Goal: Register for event/course

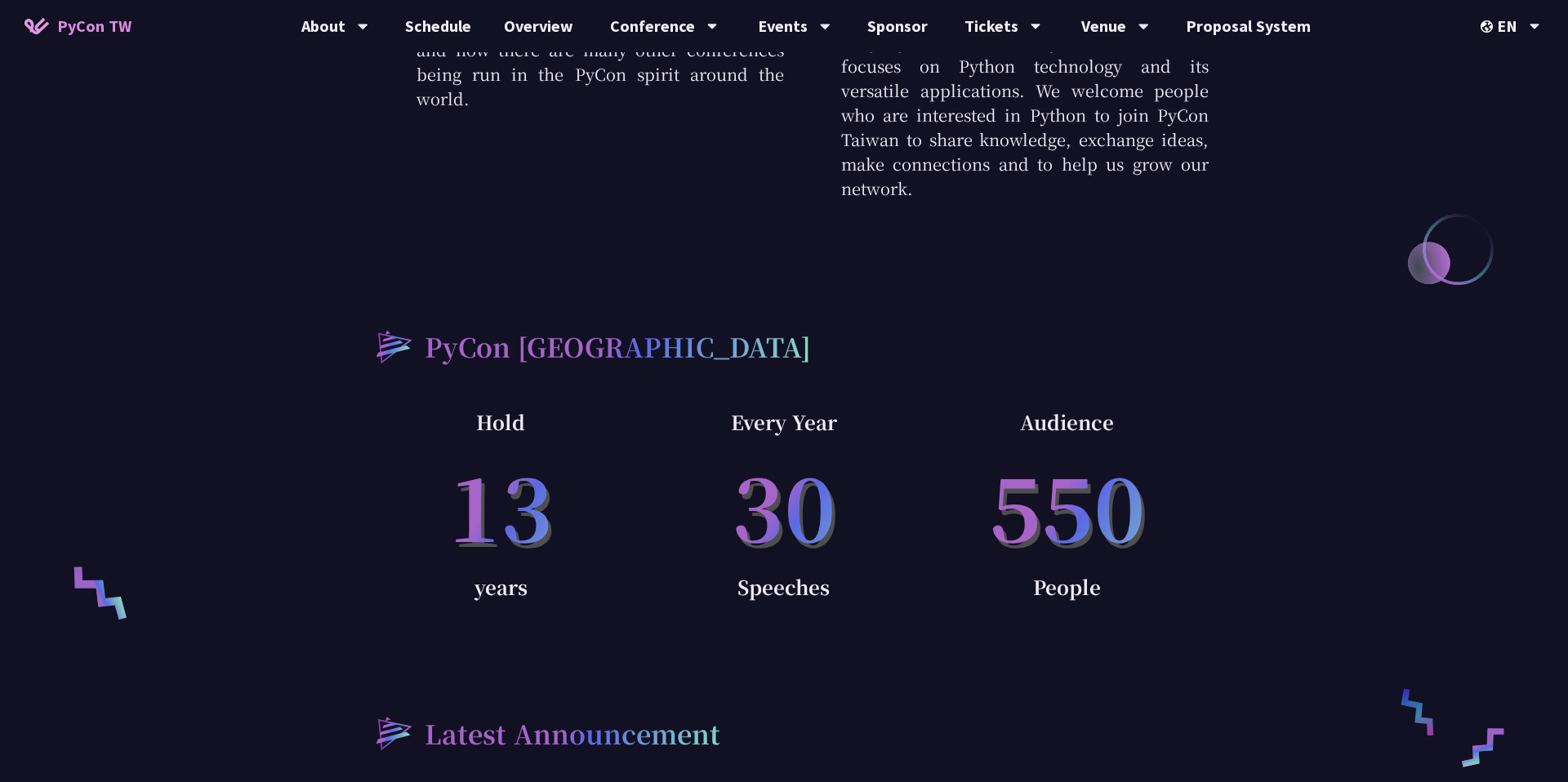
scroll to position [787, 0]
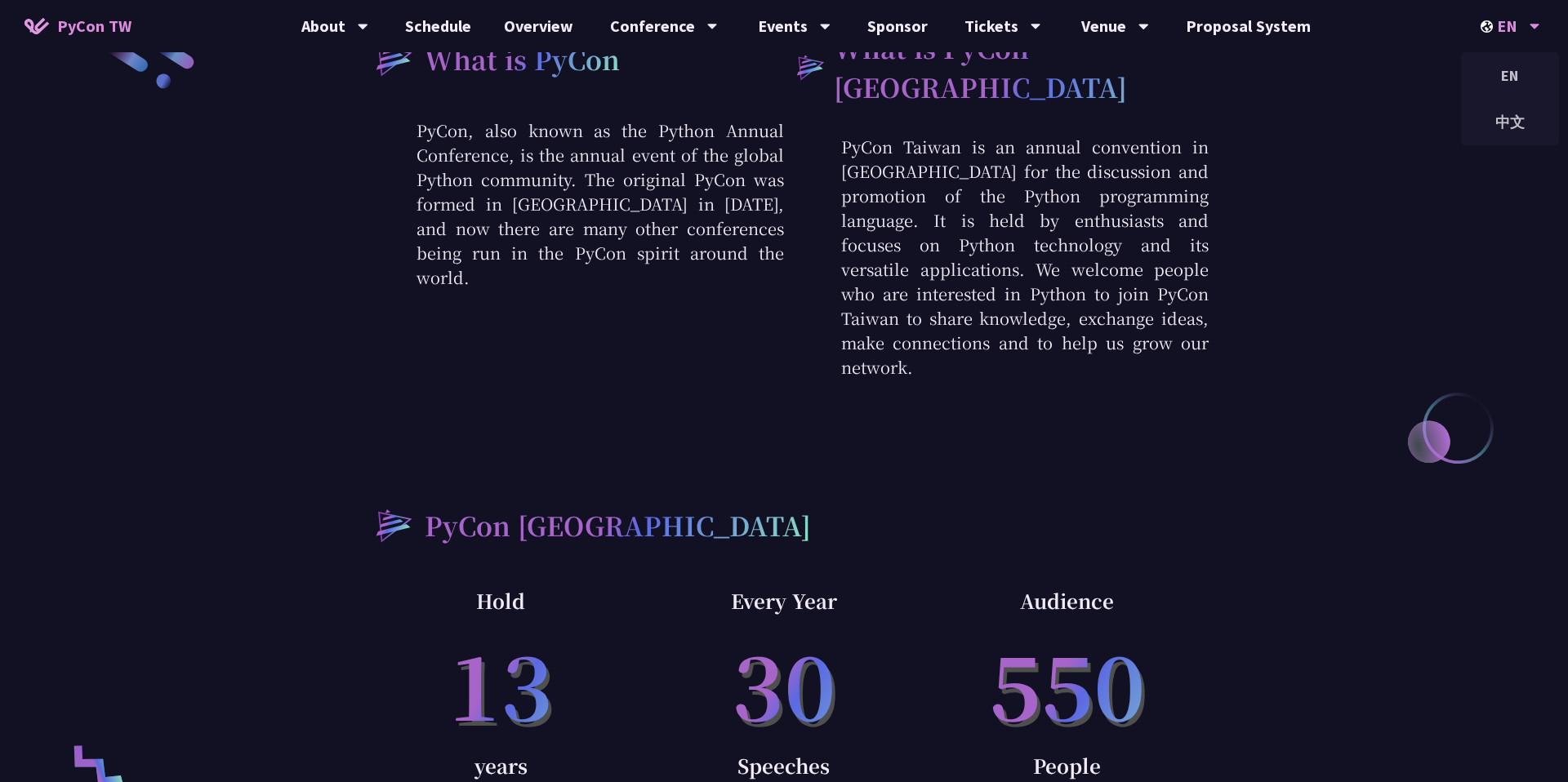
click at [1520, 29] on div "EN" at bounding box center [1509, 26] width 60 height 52
click at [1511, 117] on div "中文" at bounding box center [1509, 122] width 98 height 39
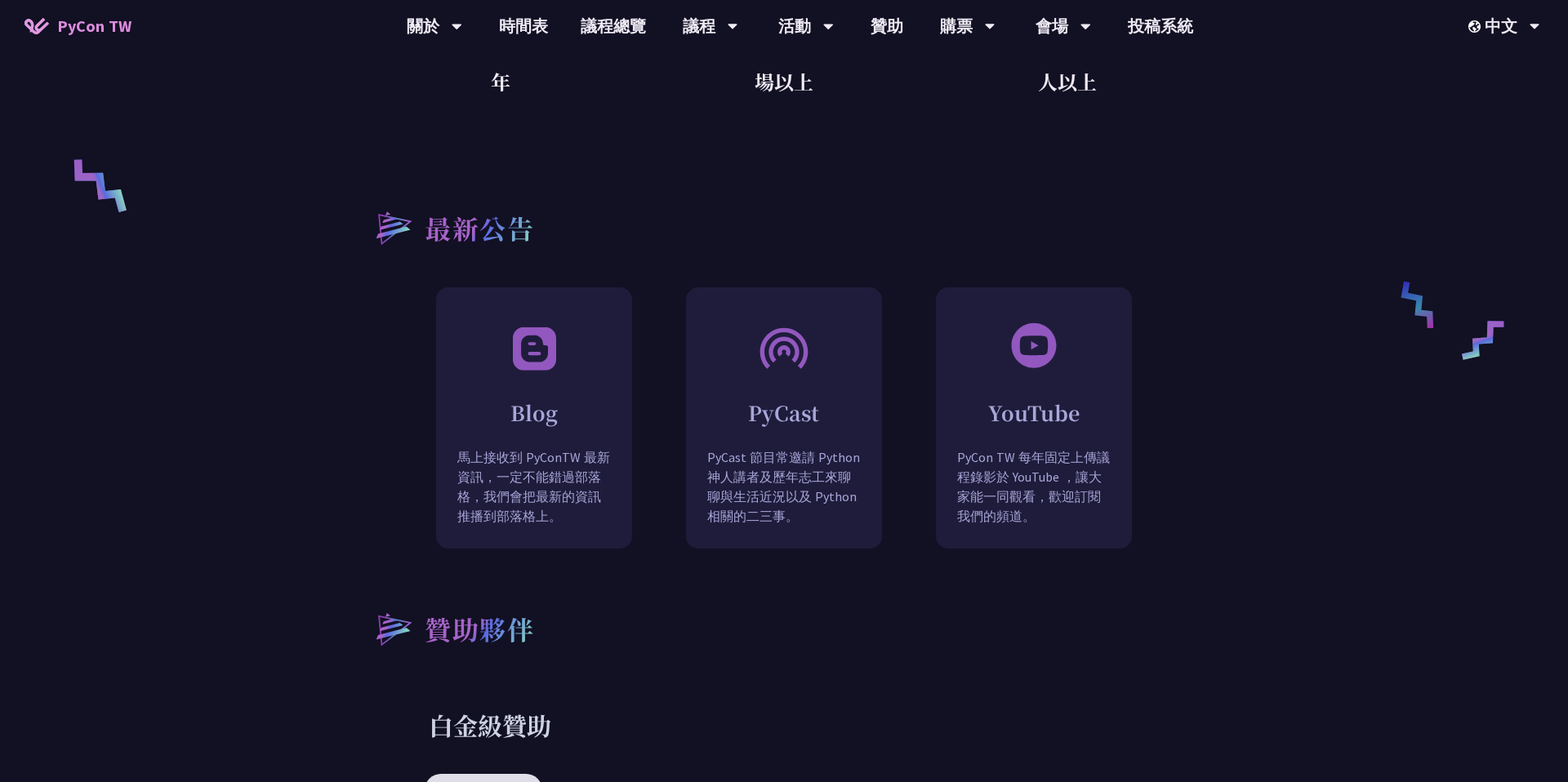
scroll to position [1324, 0]
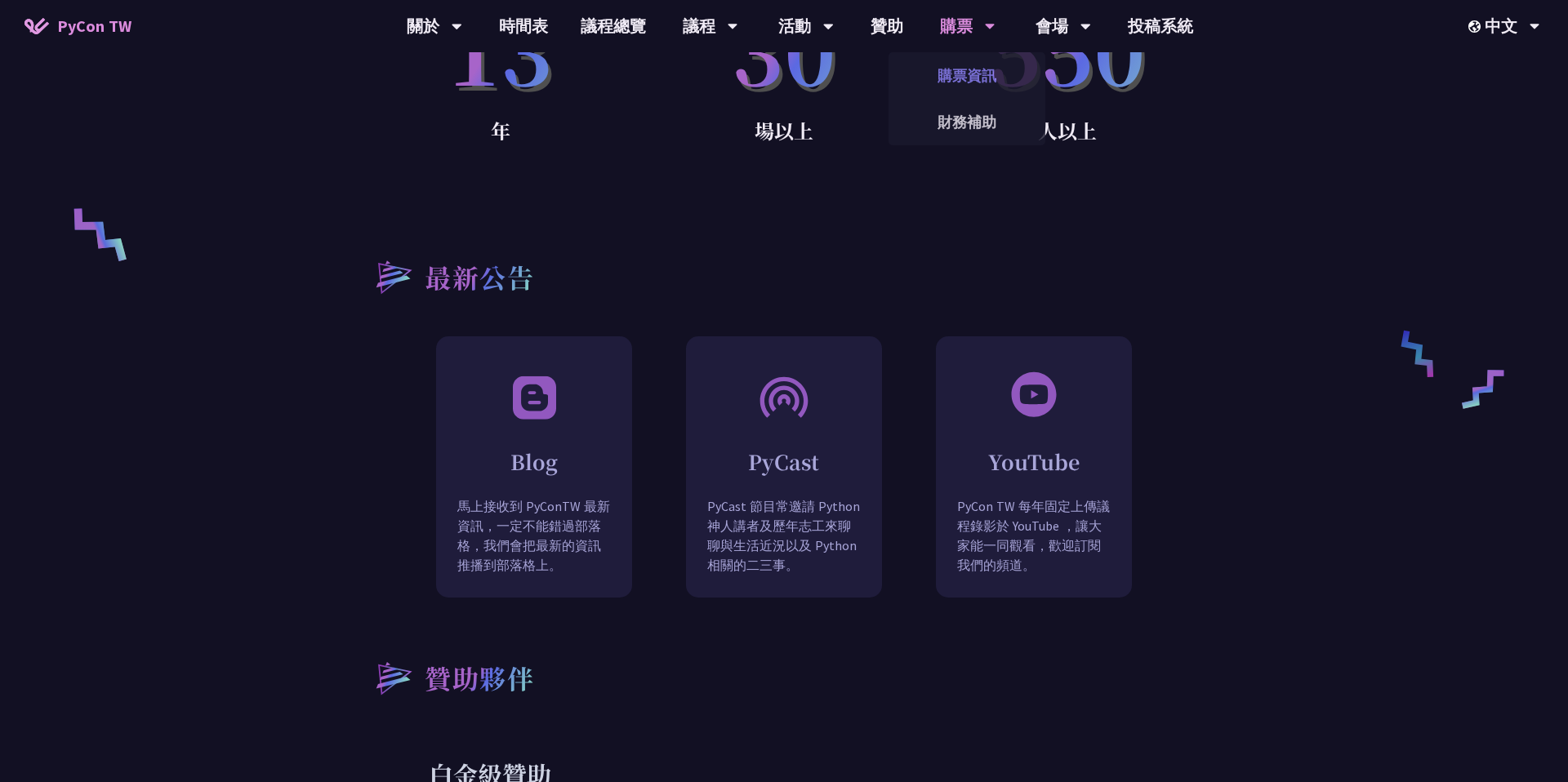
click at [952, 68] on link "購票資訊" at bounding box center [967, 76] width 157 height 39
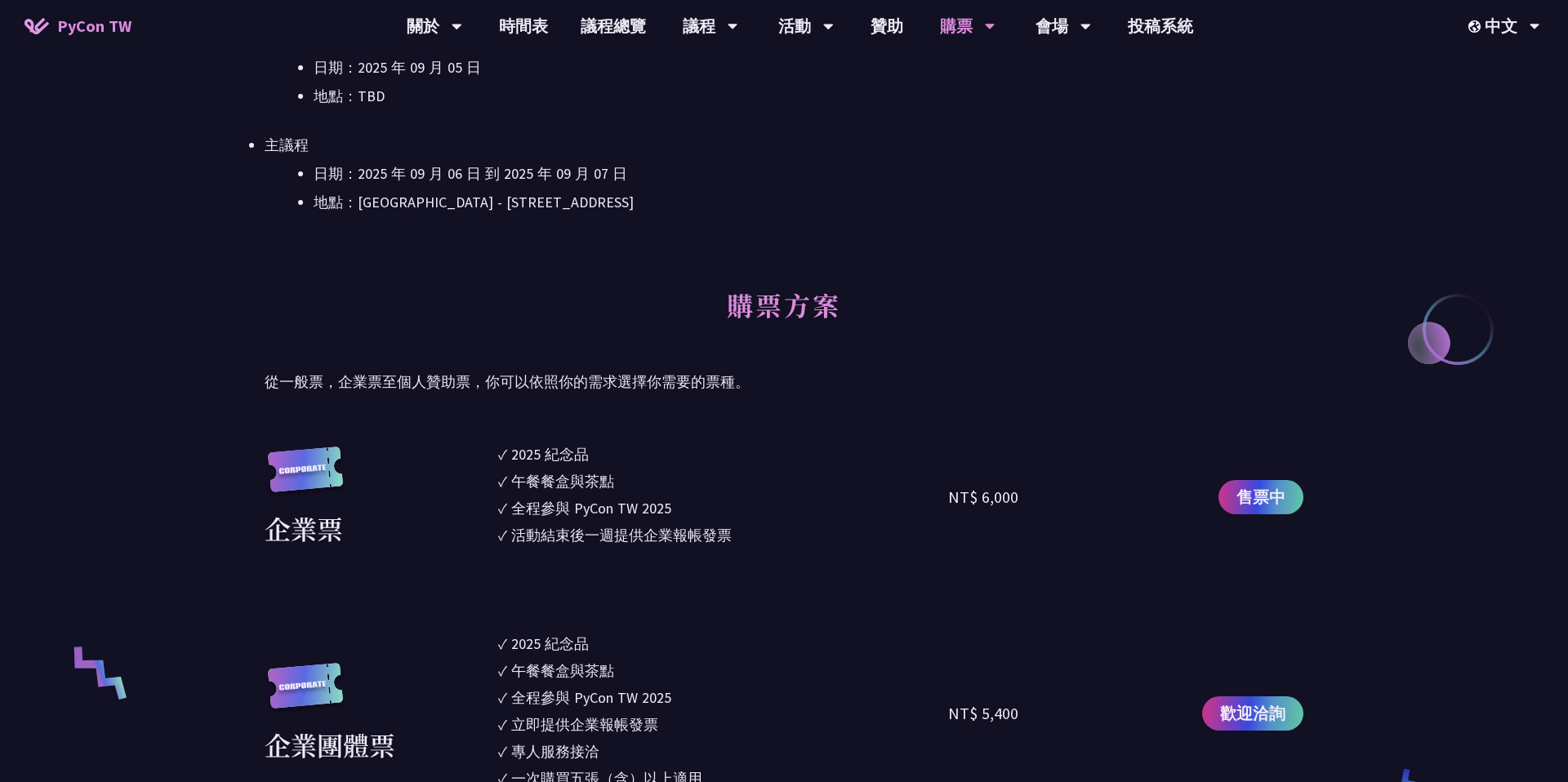
scroll to position [720, 0]
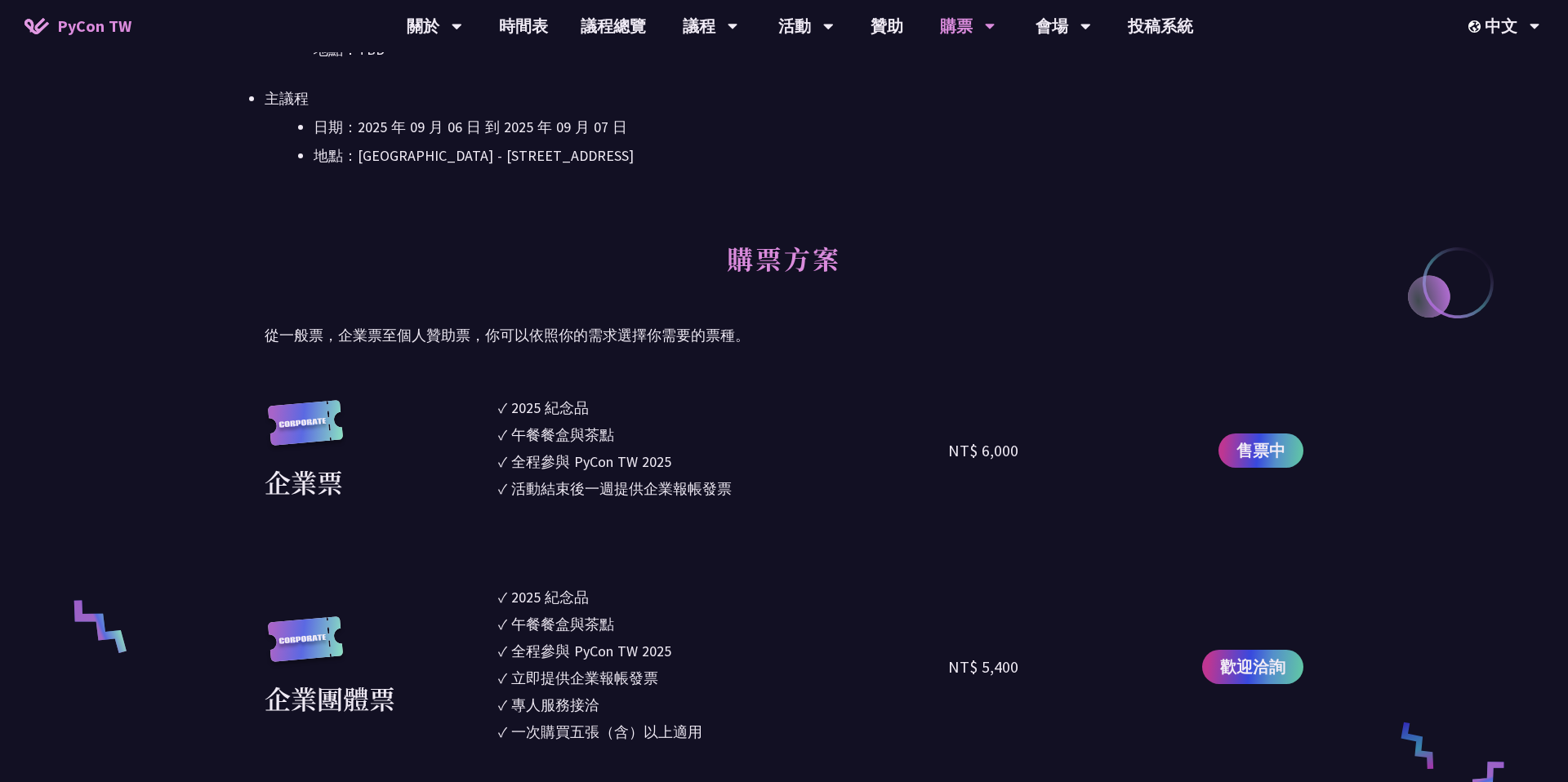
click at [677, 481] on div "活動結束後一週提供企業報帳發票" at bounding box center [620, 488] width 220 height 22
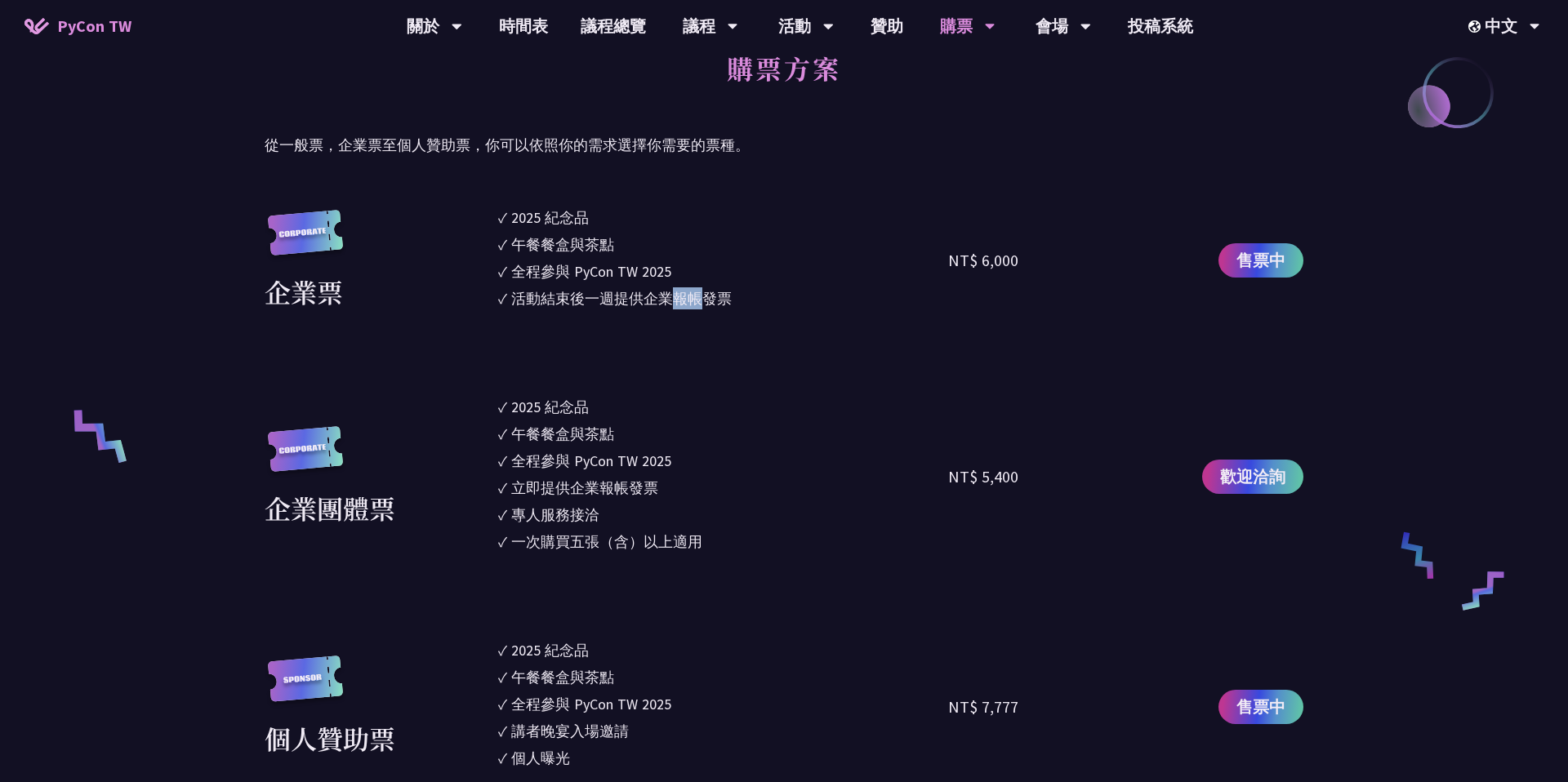
scroll to position [918, 0]
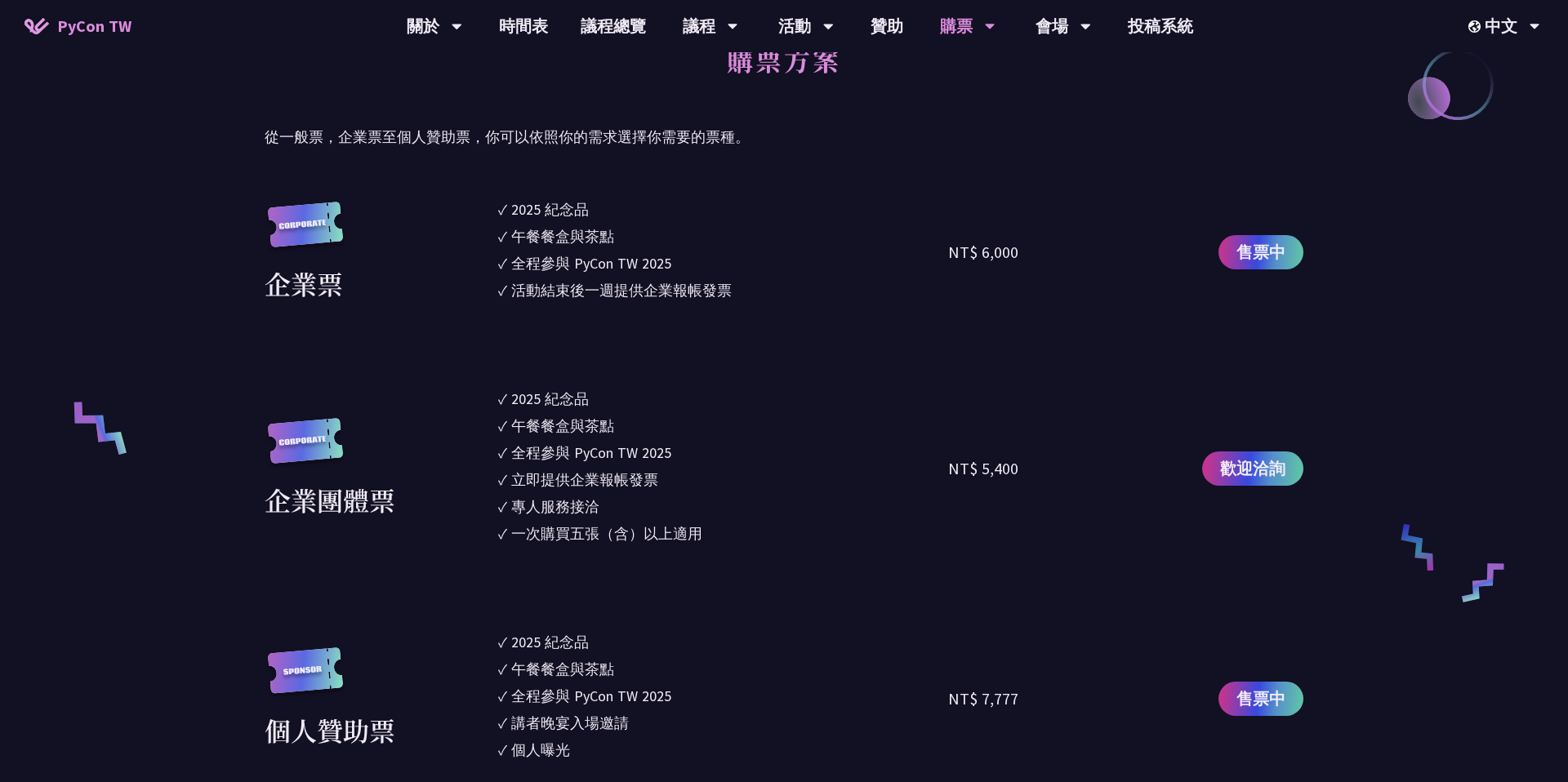
click at [575, 264] on div "全程參與 PyCon TW 2025" at bounding box center [590, 263] width 160 height 22
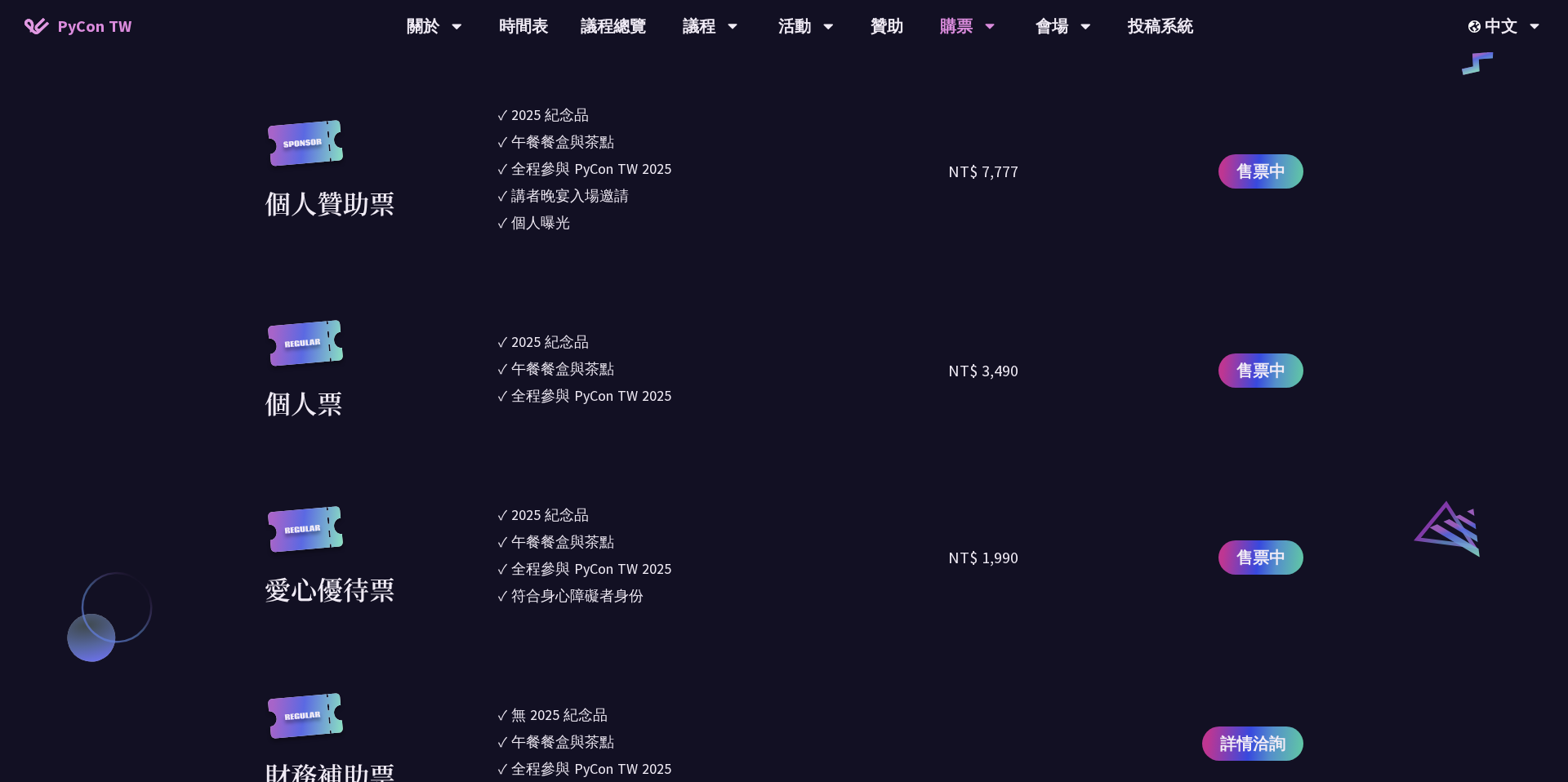
scroll to position [1462, 0]
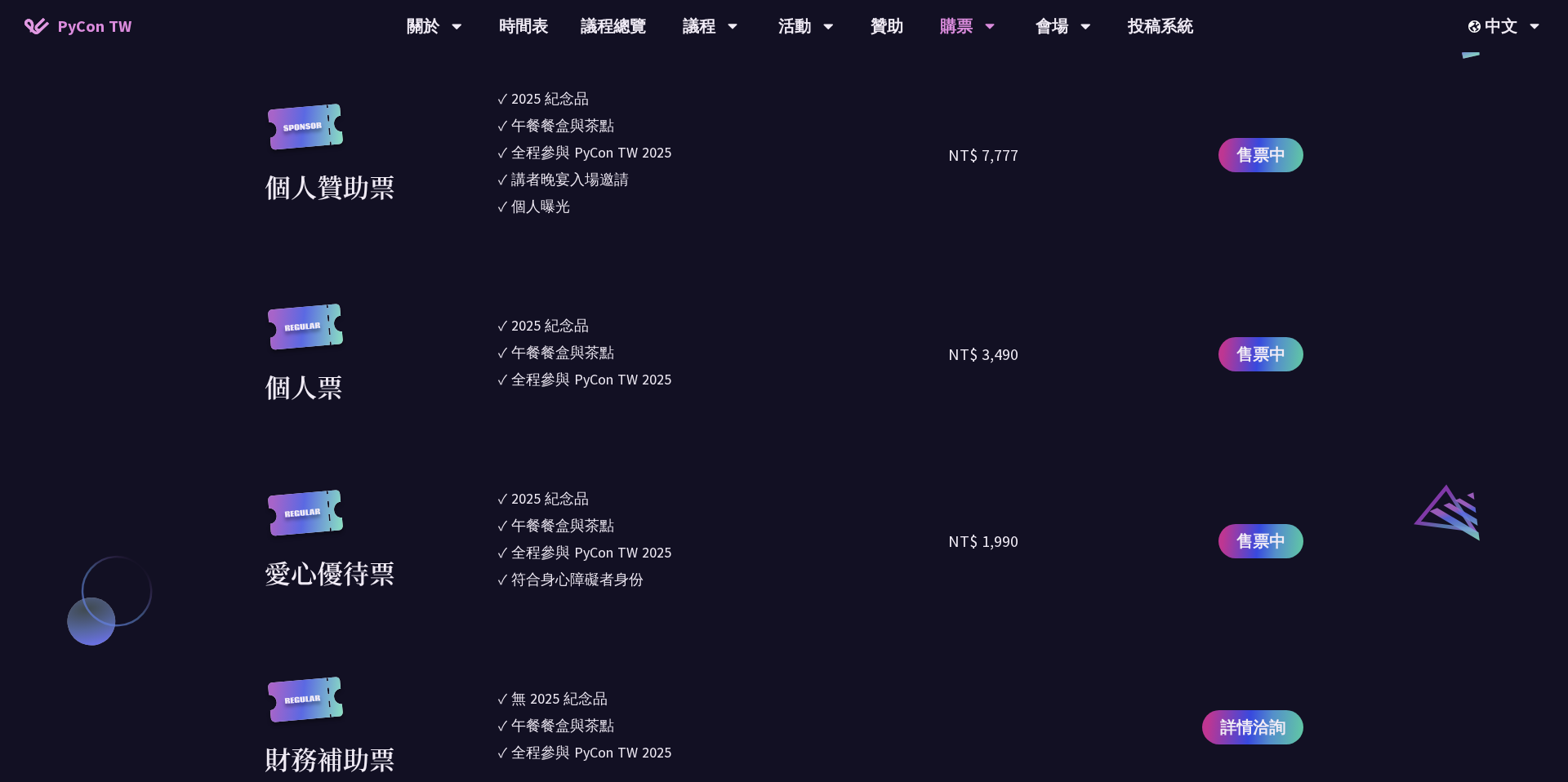
click at [576, 382] on div "全程參與 PyCon TW 2025" at bounding box center [590, 378] width 160 height 22
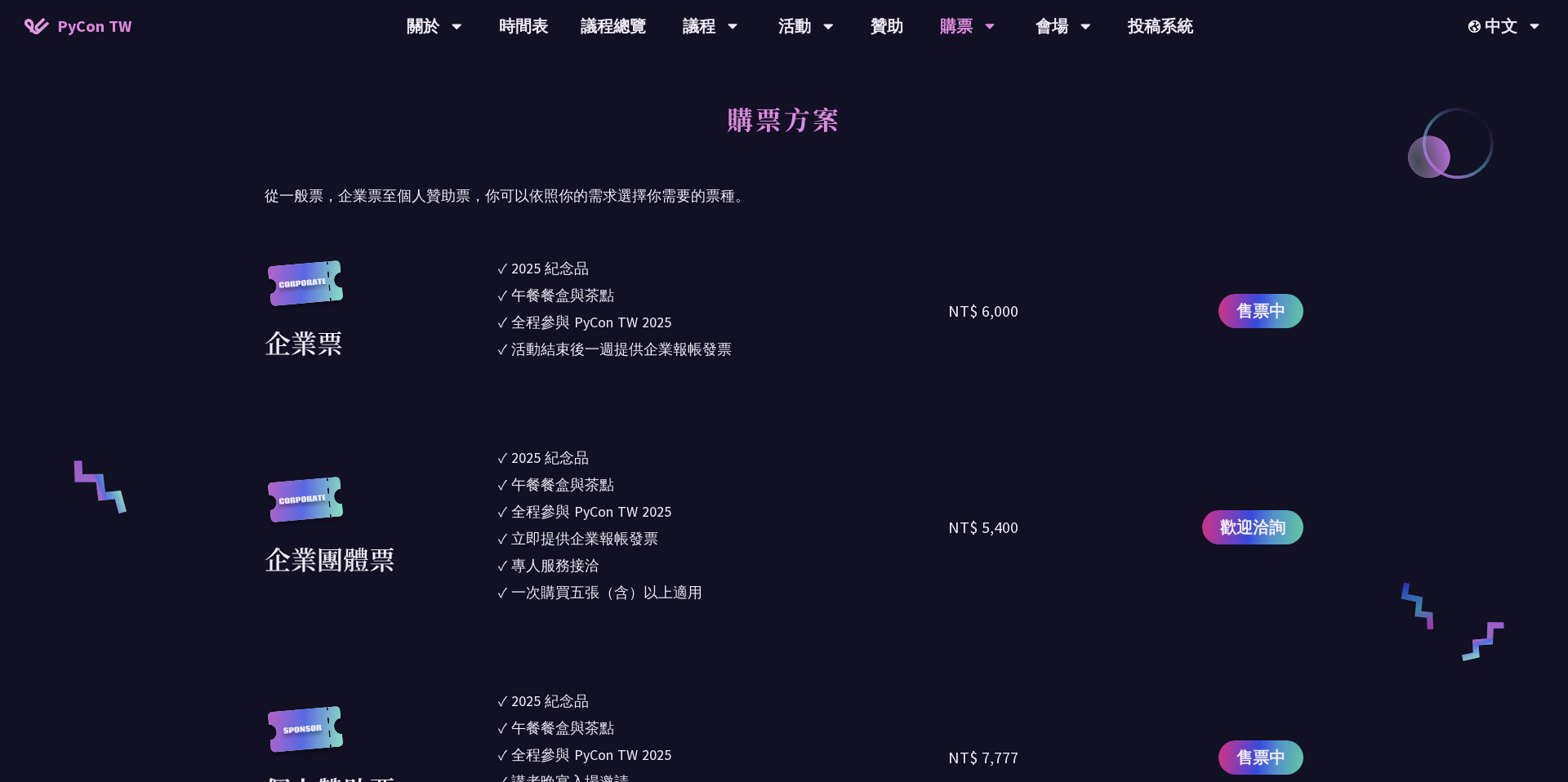
scroll to position [861, 0]
drag, startPoint x: 505, startPoint y: 339, endPoint x: 756, endPoint y: 343, distance: 251.0
click at [756, 343] on li "✓ 活動結束後一週提供企業報帳發票" at bounding box center [723, 347] width 450 height 22
click at [735, 347] on li "✓ 活動結束後一週提供企業報帳發票" at bounding box center [723, 347] width 450 height 22
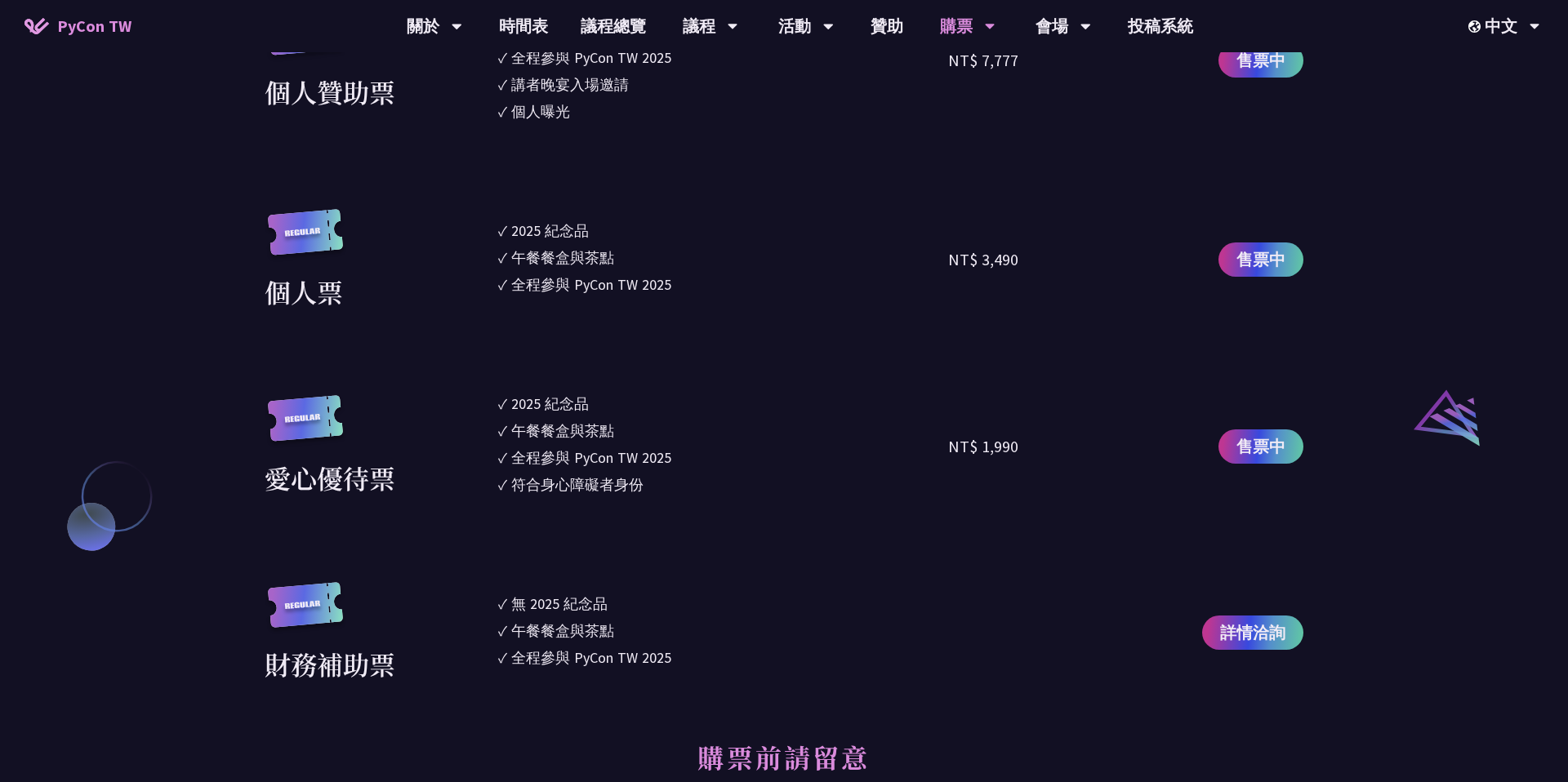
scroll to position [1565, 0]
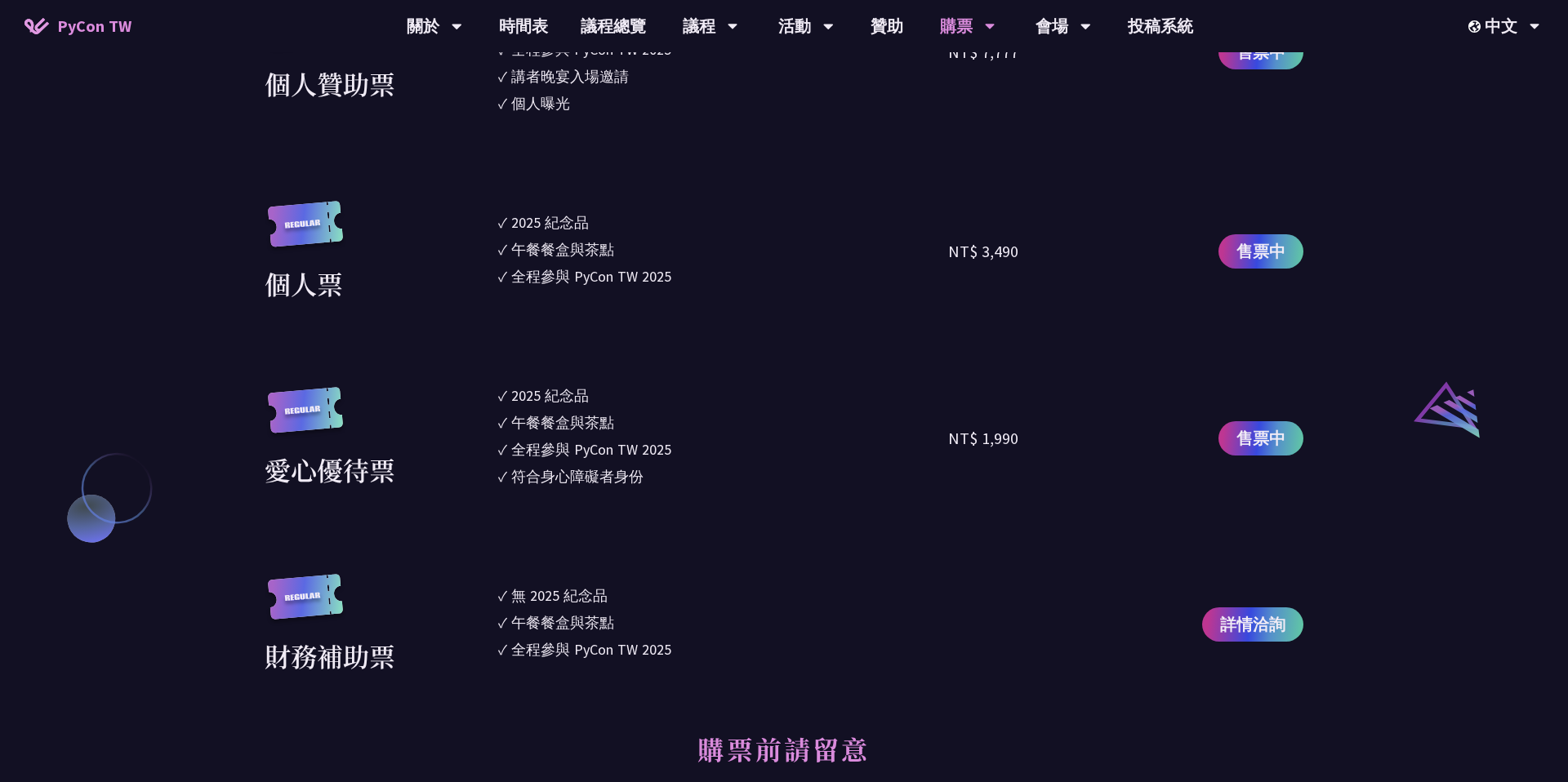
click at [556, 638] on div "全程參與 PyCon TW 2025" at bounding box center [590, 649] width 160 height 22
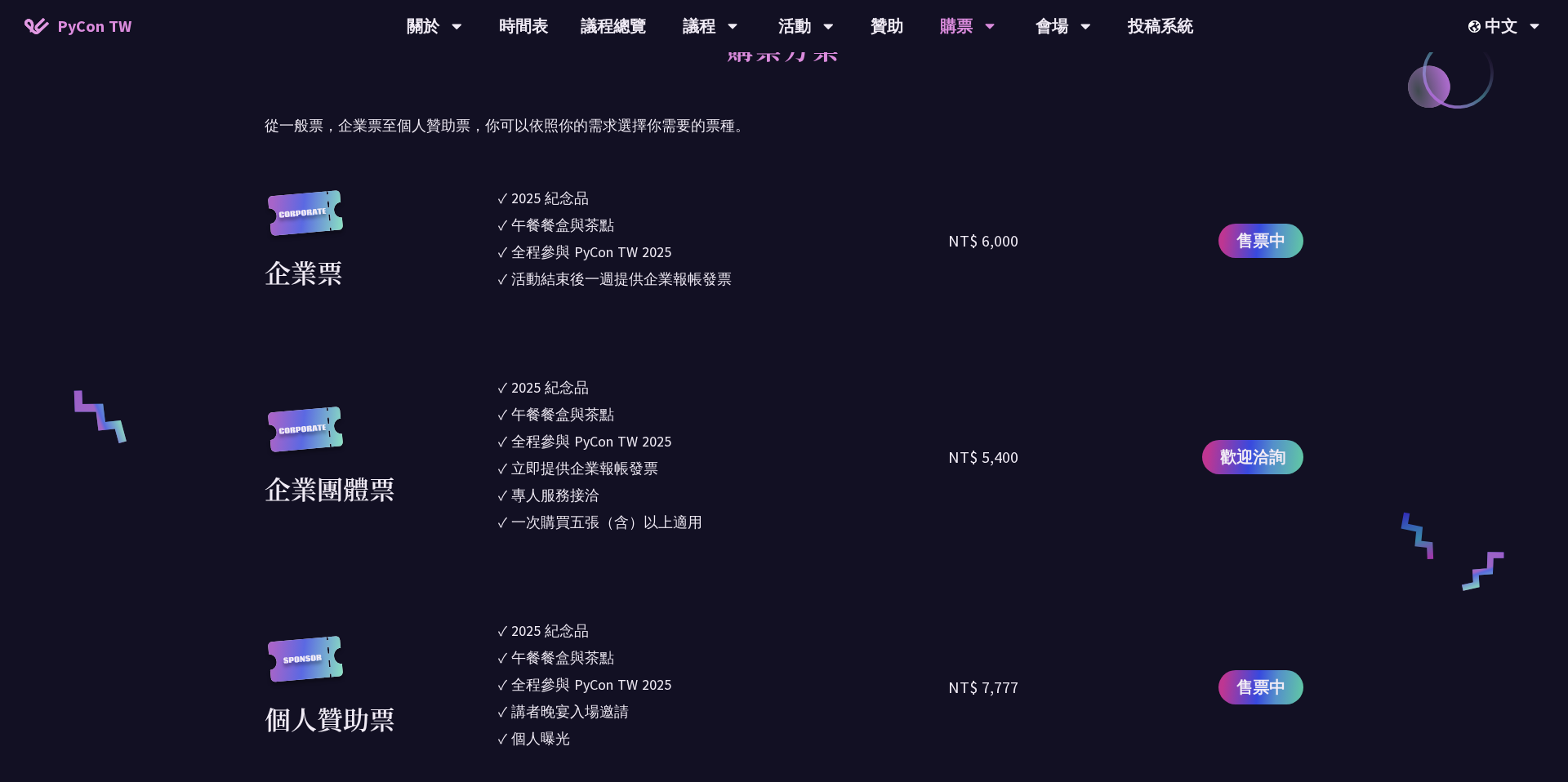
scroll to position [901, 0]
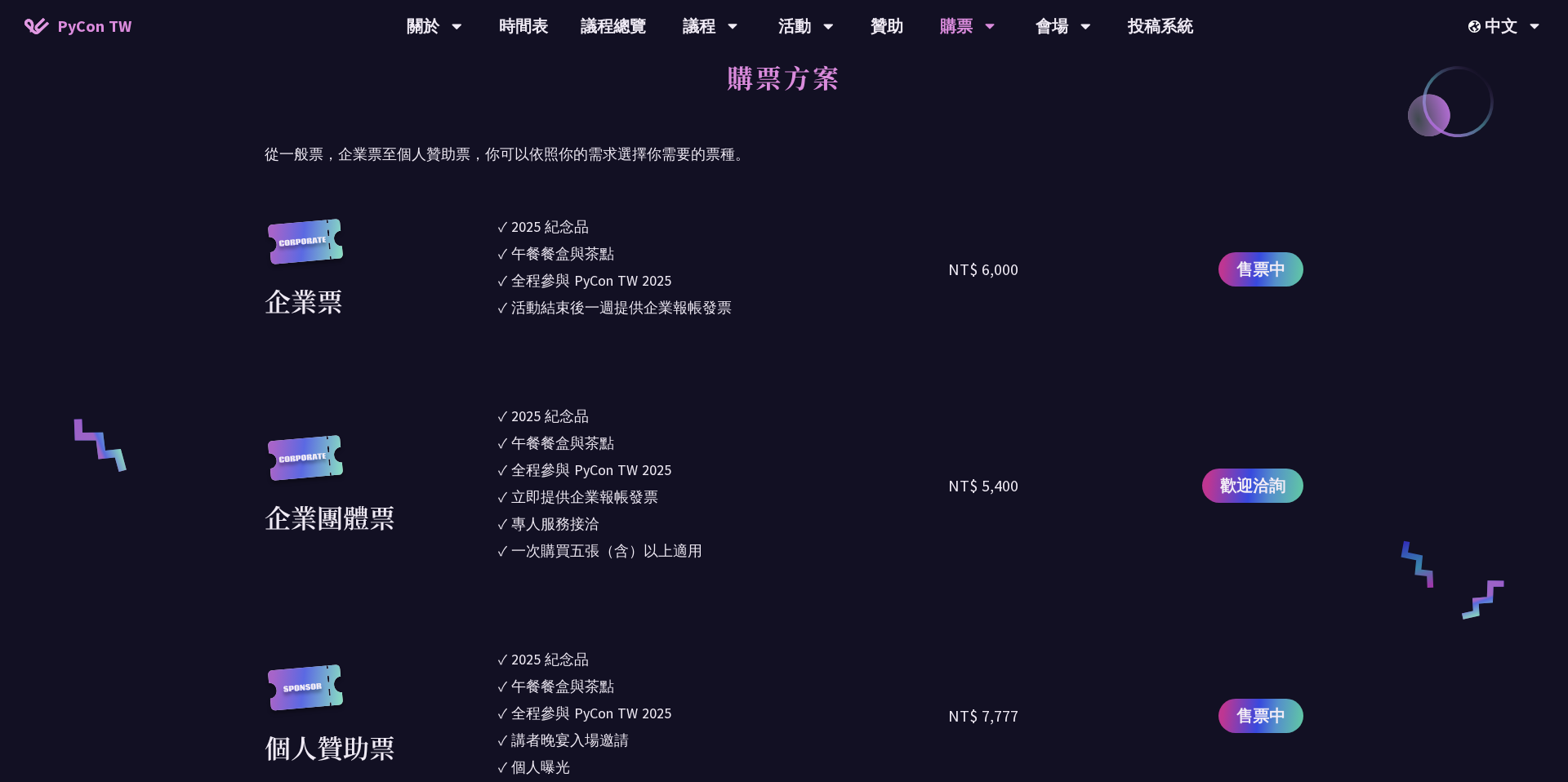
drag, startPoint x: 517, startPoint y: 302, endPoint x: 767, endPoint y: 304, distance: 250.0
click at [767, 304] on li "✓ 活動結束後一週提供企業報帳發票" at bounding box center [723, 306] width 450 height 22
click at [726, 309] on div "活動結束後一週提供企業報帳發票" at bounding box center [620, 306] width 220 height 22
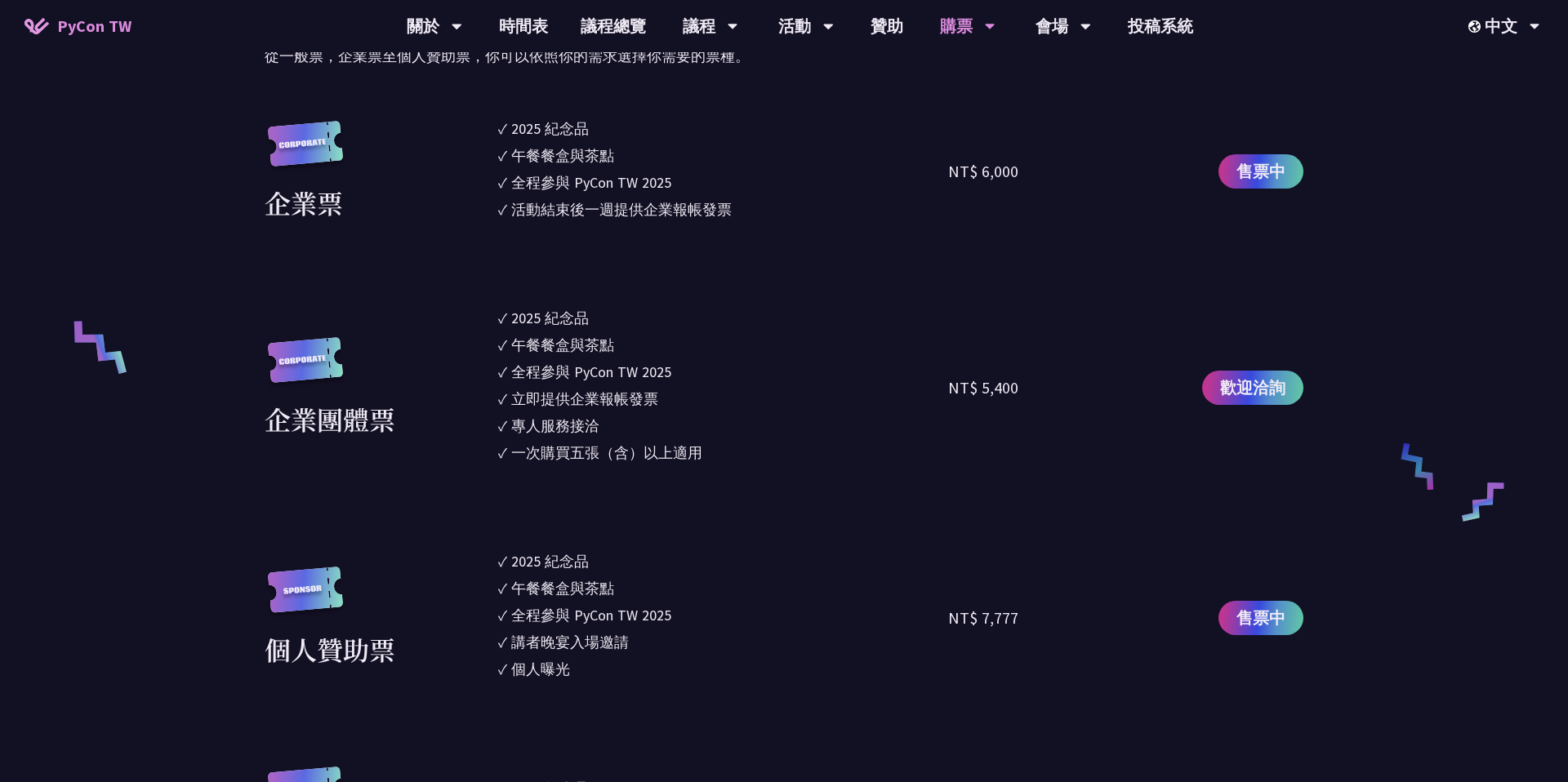
scroll to position [1044, 0]
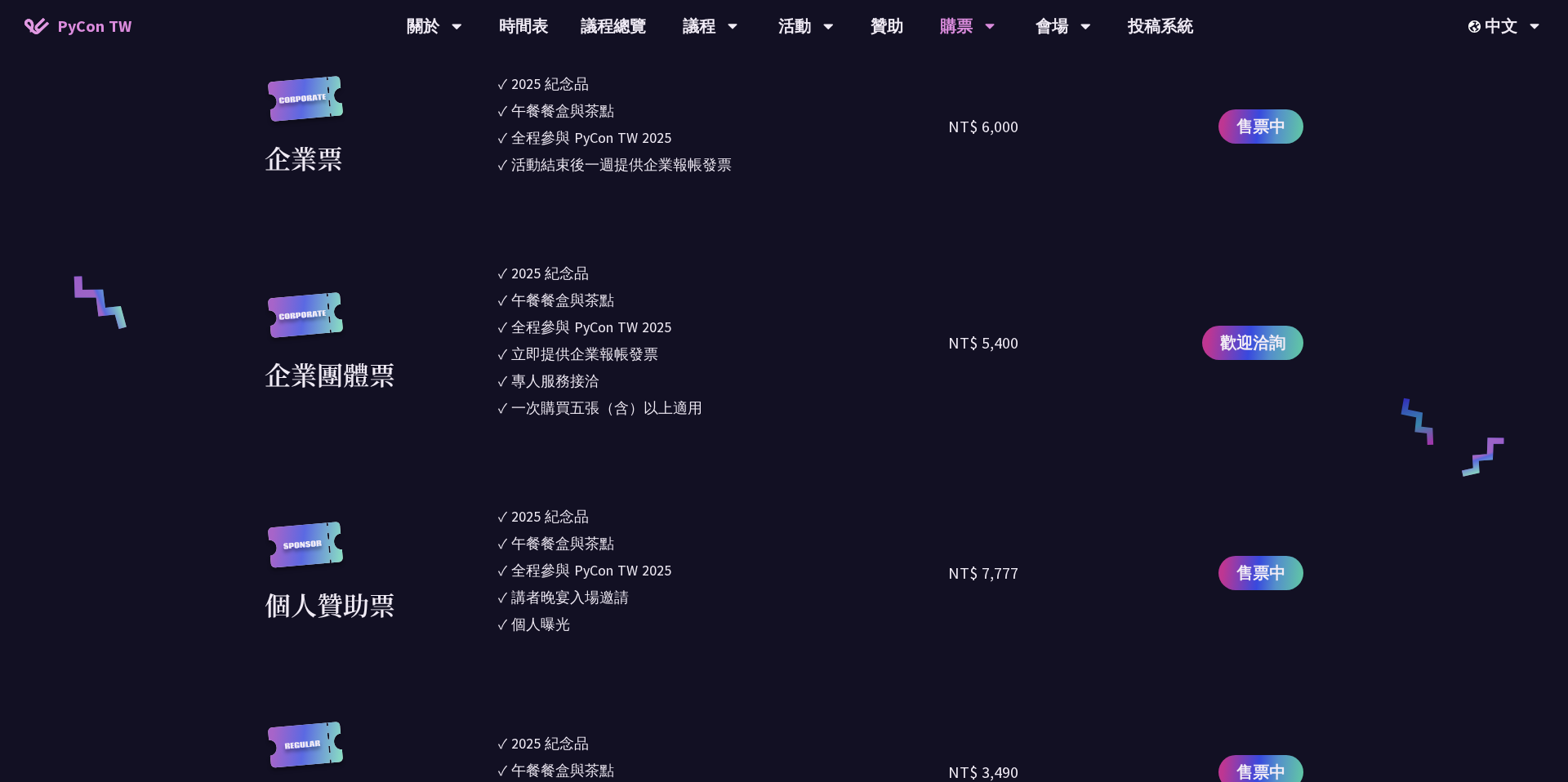
click at [1002, 135] on div "NT$ 6,000" at bounding box center [983, 127] width 70 height 25
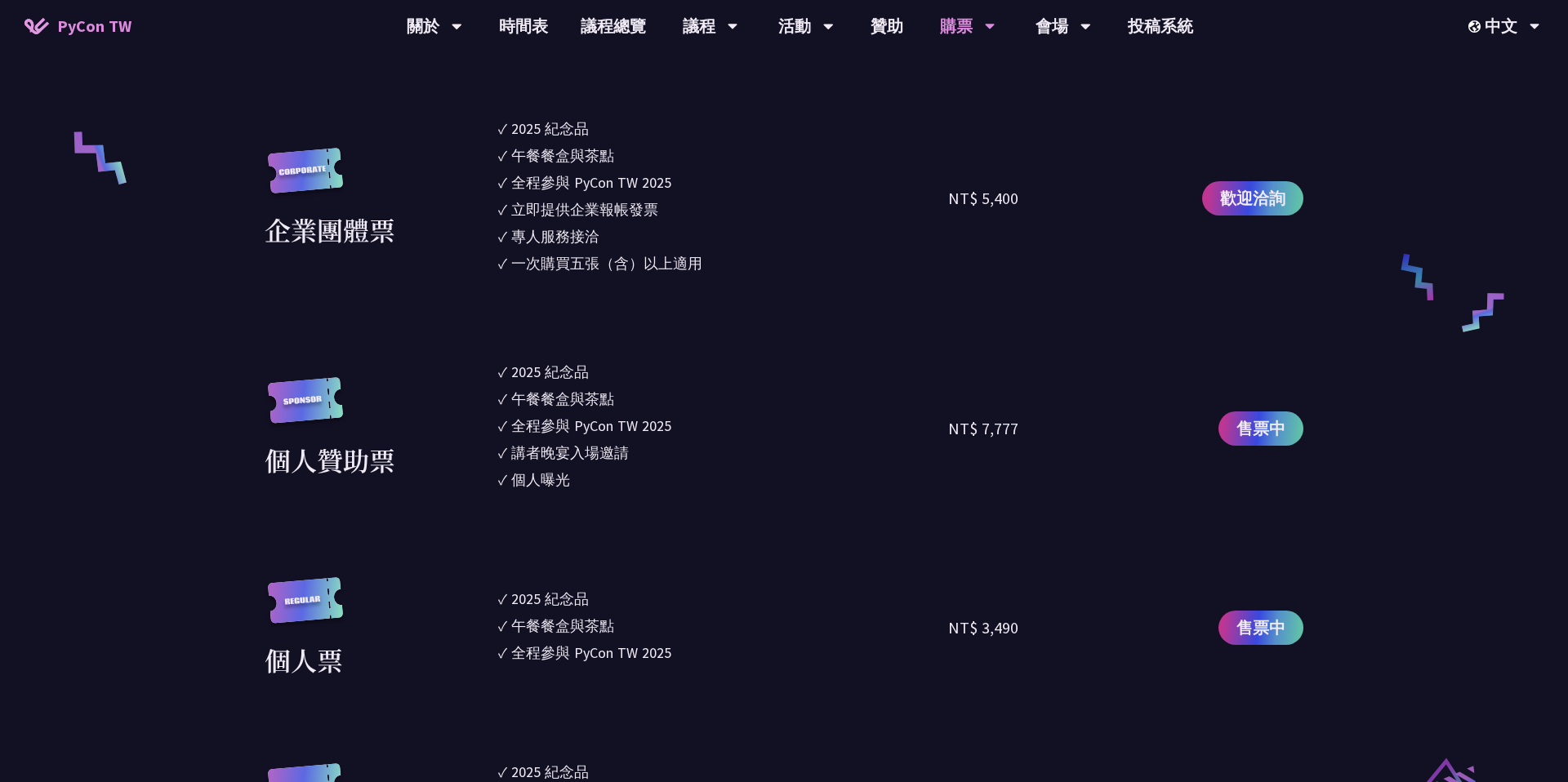
scroll to position [1212, 0]
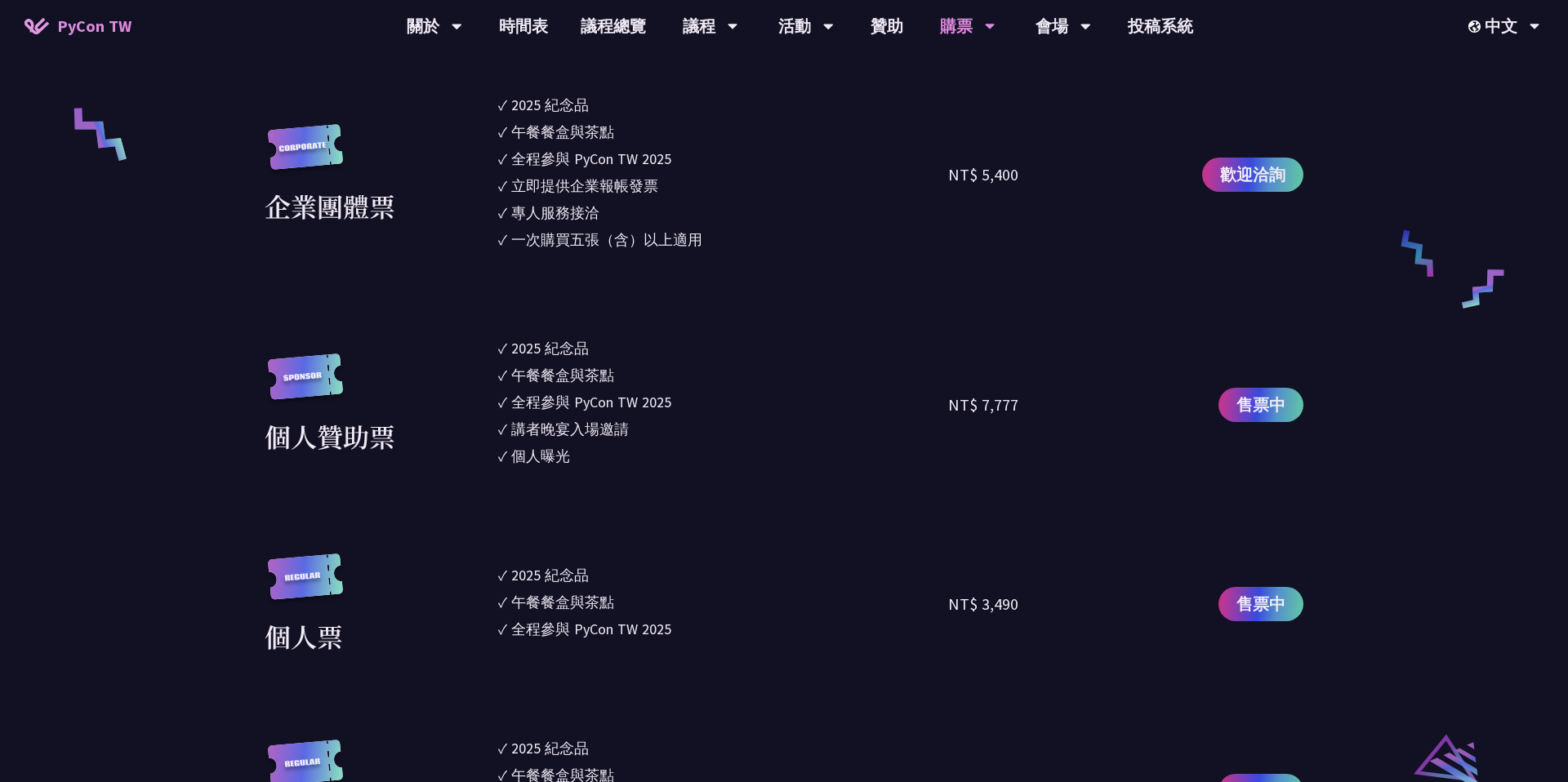
drag, startPoint x: 974, startPoint y: 598, endPoint x: 1065, endPoint y: 599, distance: 91.0
click at [1063, 598] on div "NT$ 3,490" at bounding box center [1060, 604] width 225 height 102
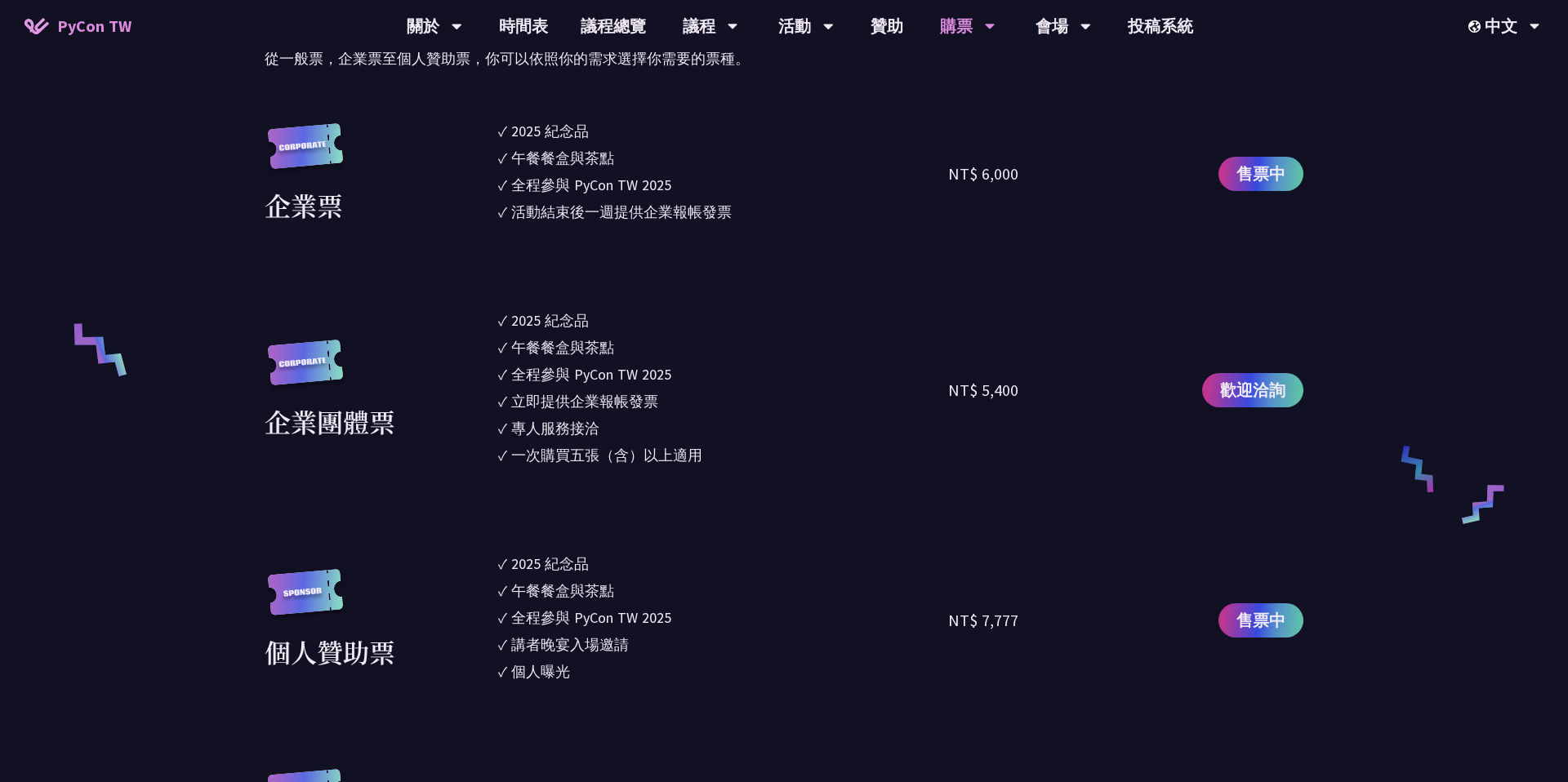
scroll to position [940, 0]
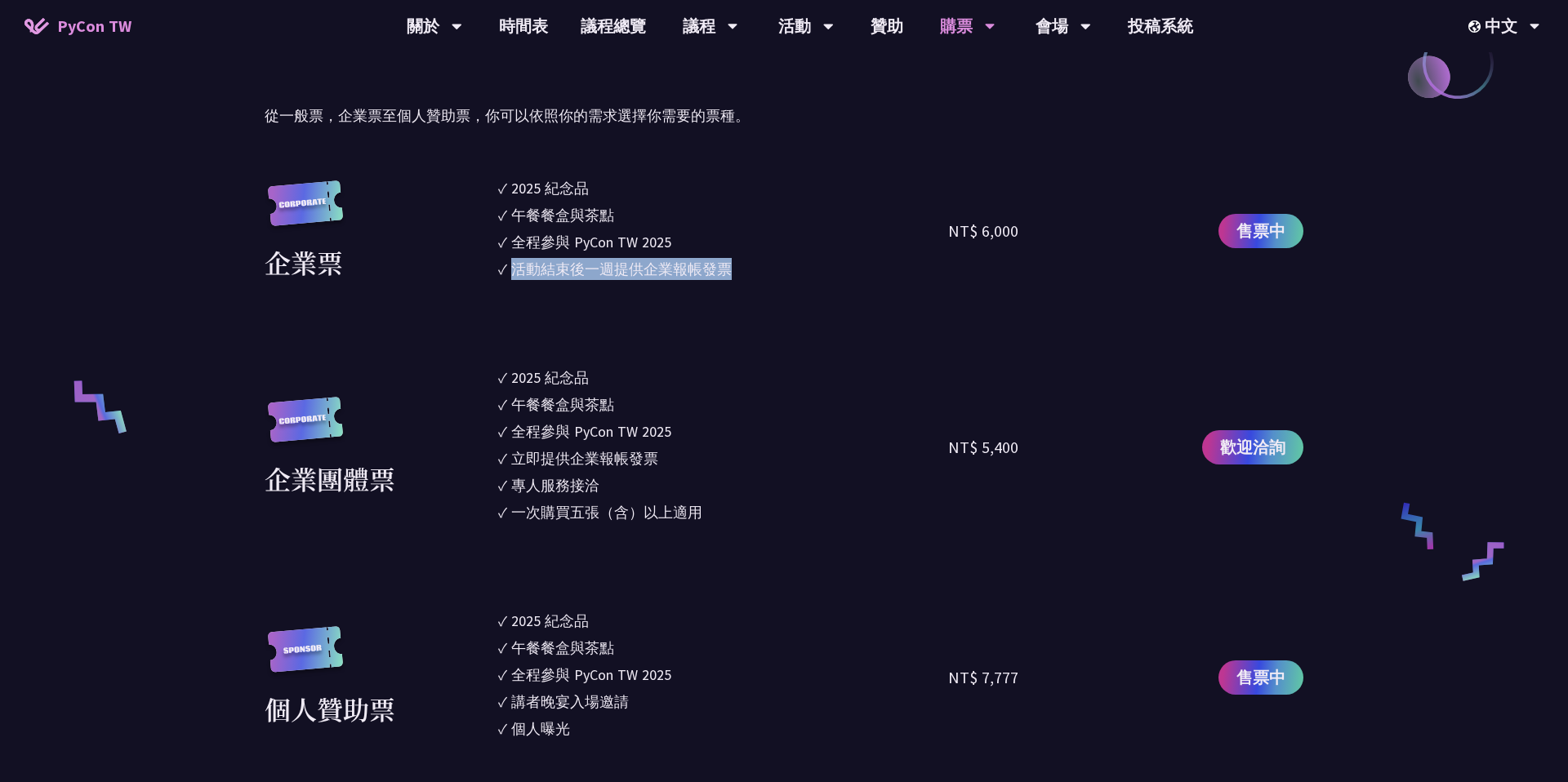
drag, startPoint x: 515, startPoint y: 268, endPoint x: 728, endPoint y: 267, distance: 213.0
click at [728, 267] on div "活動結束後一週提供企業報帳發票" at bounding box center [620, 269] width 220 height 22
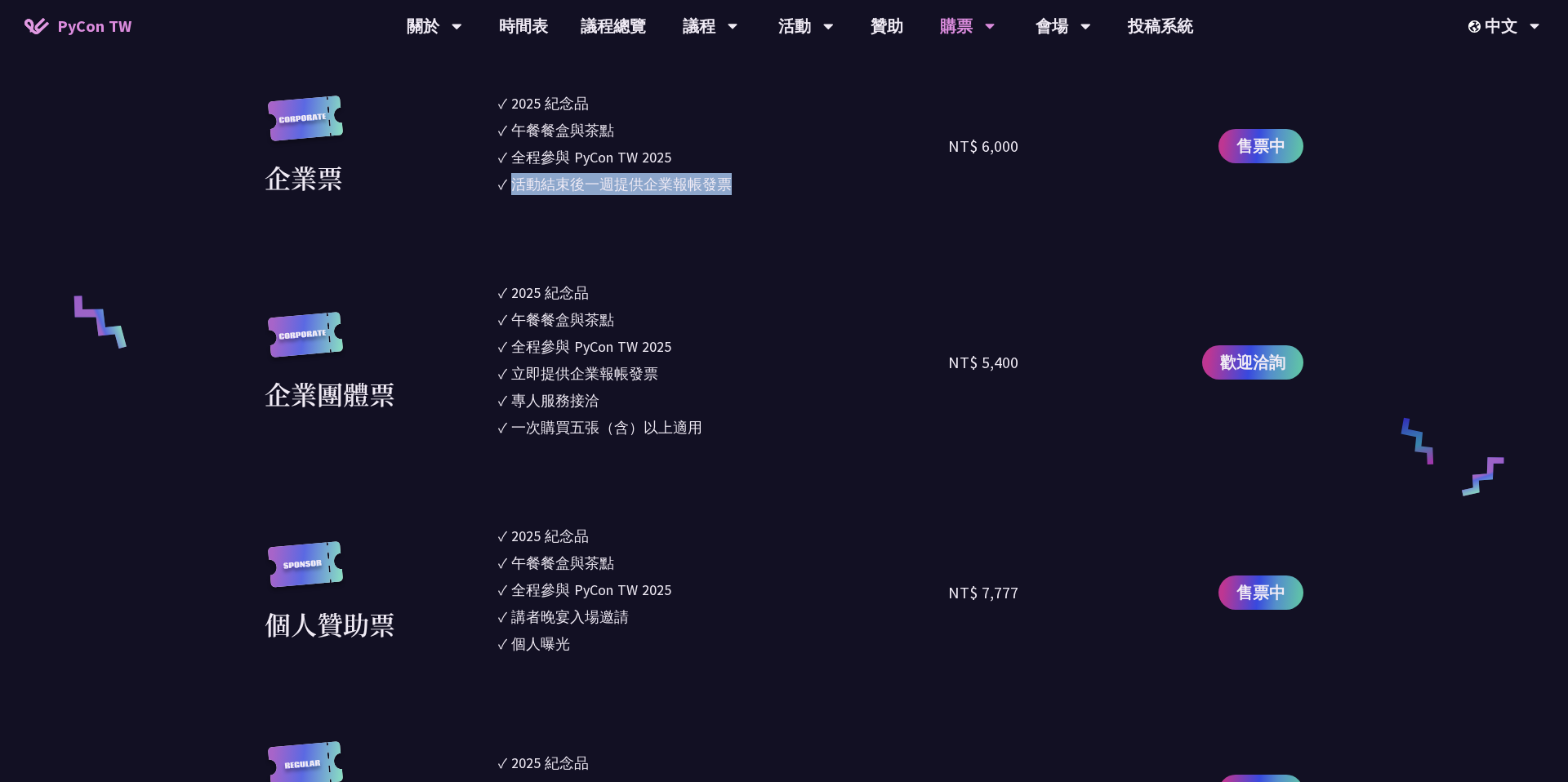
scroll to position [1001, 0]
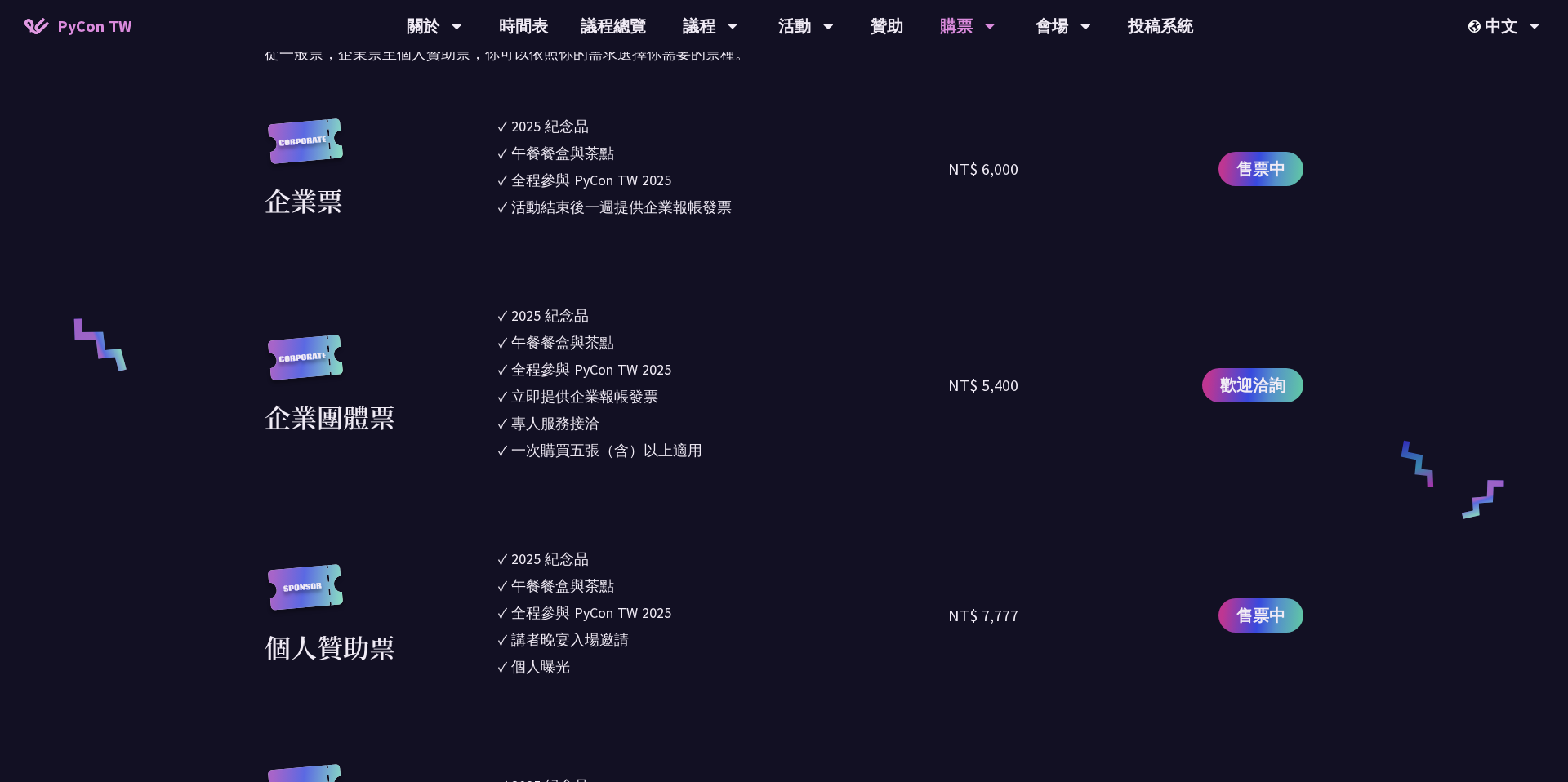
drag, startPoint x: 520, startPoint y: 451, endPoint x: 702, endPoint y: 445, distance: 182.1
click at [704, 444] on li "✓ 一次購買五張（含）以上適用" at bounding box center [723, 449] width 450 height 22
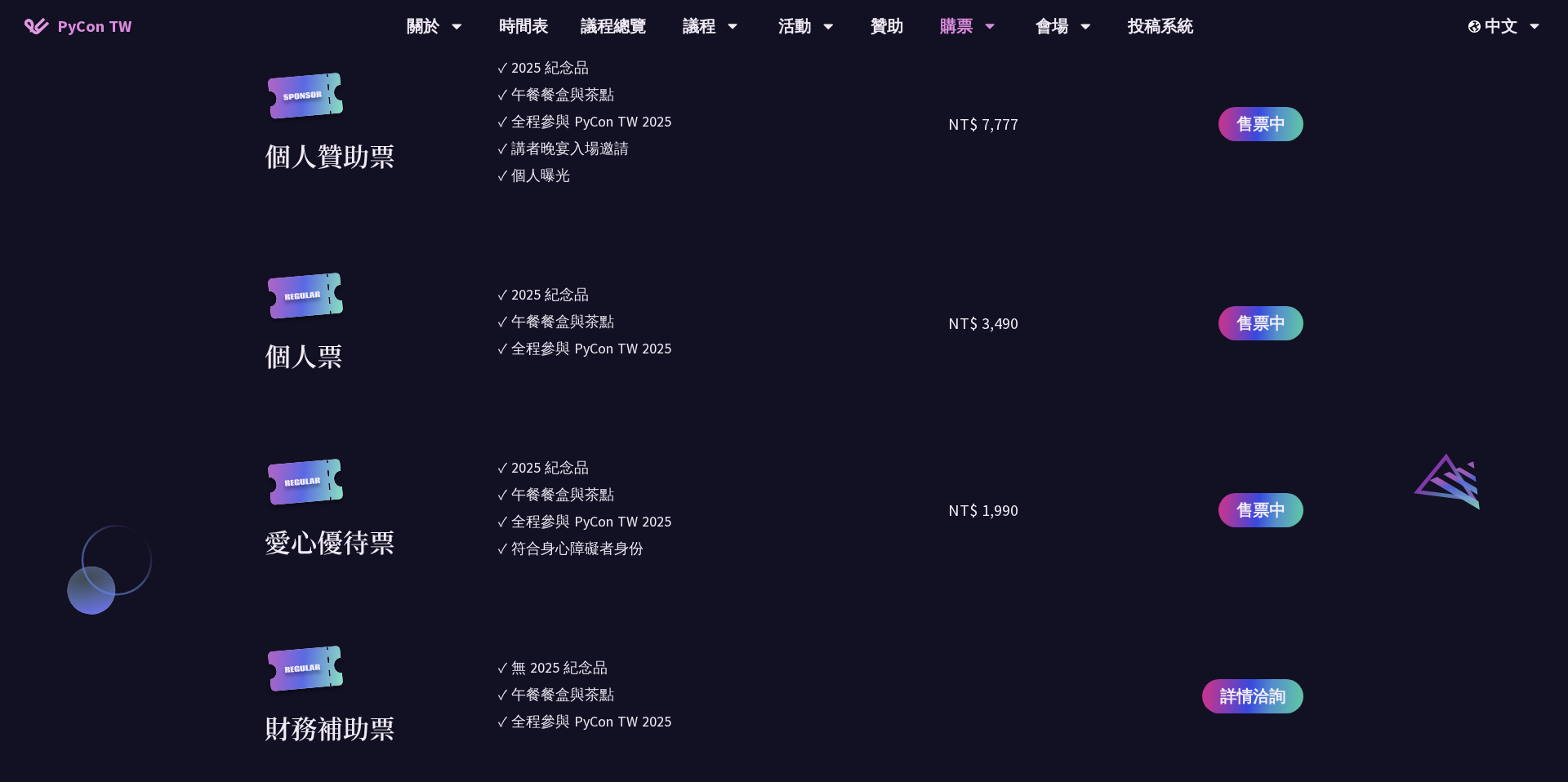
scroll to position [1495, 0]
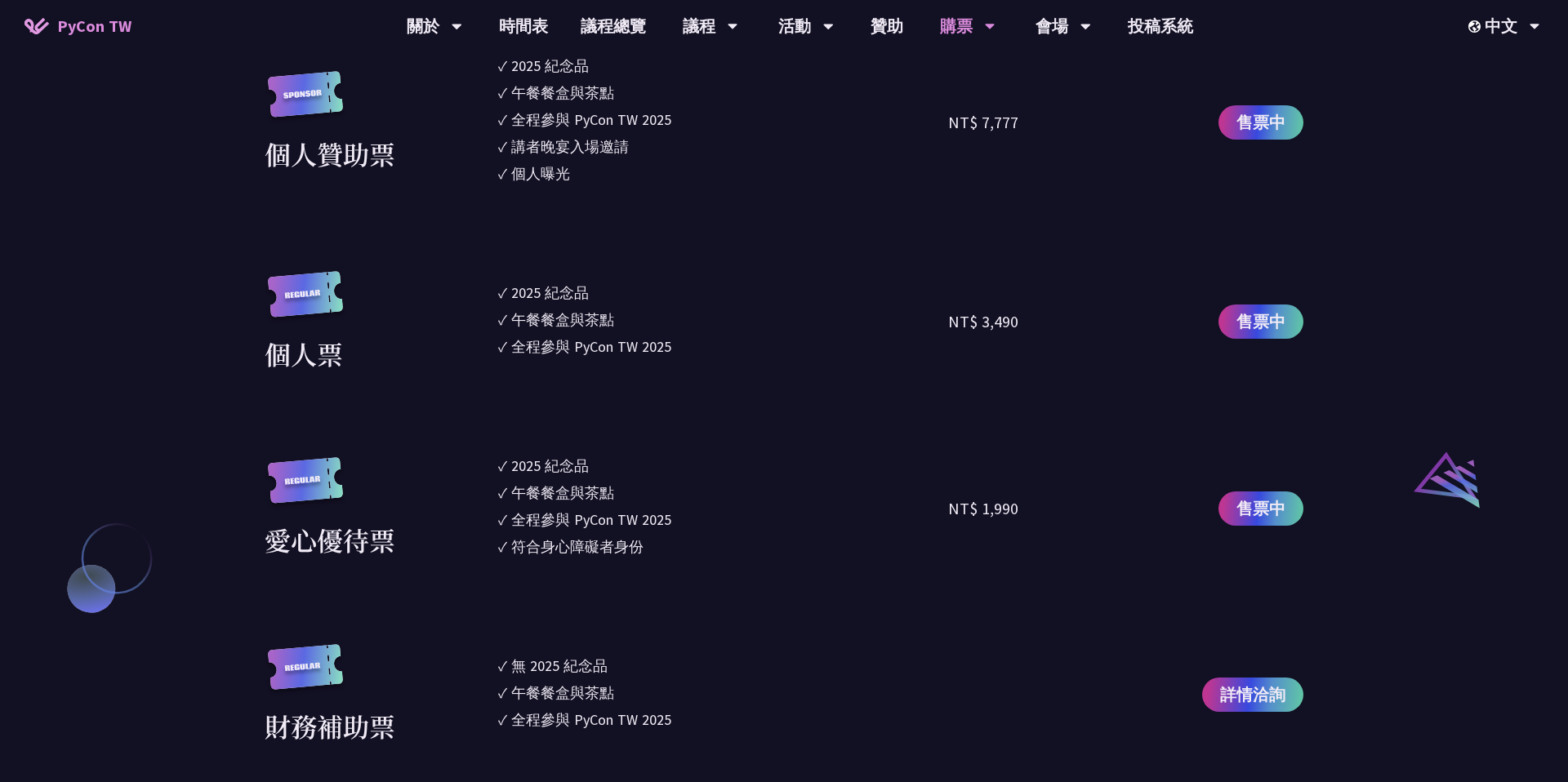
drag, startPoint x: 514, startPoint y: 152, endPoint x: 642, endPoint y: 149, distance: 128.0
click at [642, 149] on li "✓ 講者晚宴入場邀請" at bounding box center [723, 146] width 450 height 22
click at [631, 151] on li "✓ 講者晚宴入場邀請" at bounding box center [723, 146] width 450 height 22
click at [590, 165] on li "✓ 個人曝光" at bounding box center [723, 173] width 450 height 22
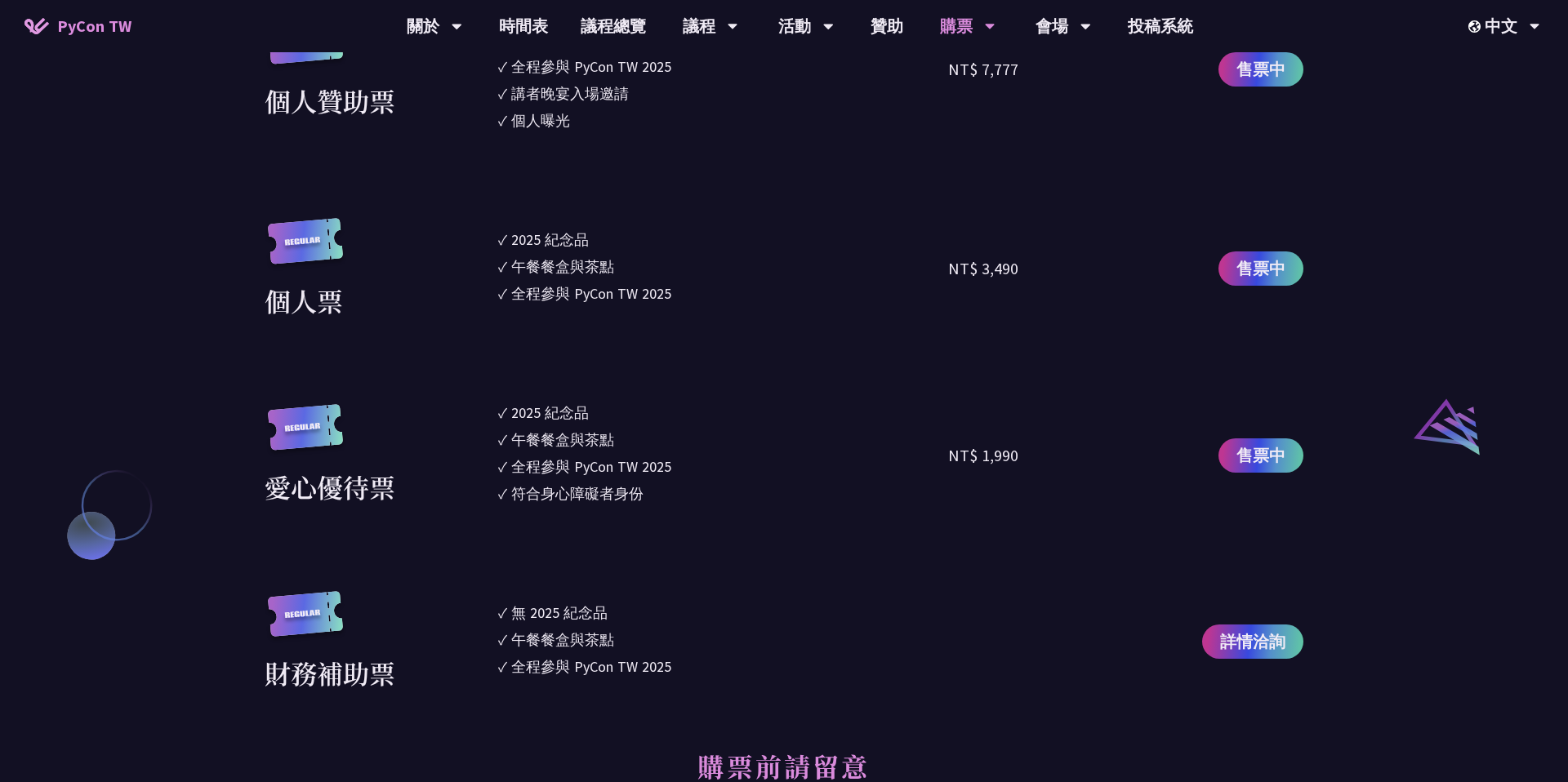
scroll to position [1532, 0]
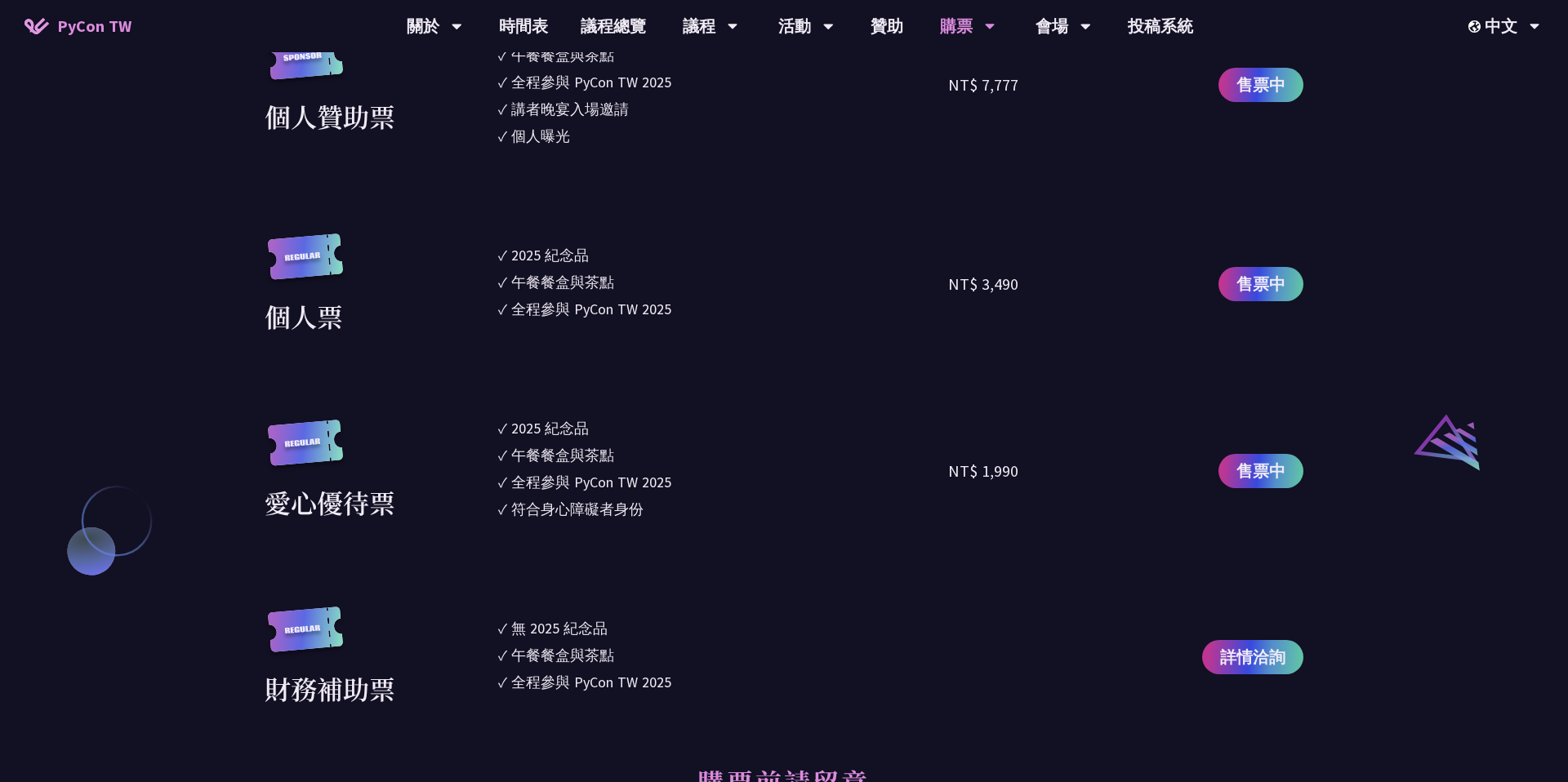
click at [542, 509] on div "符合身心障礙者身份" at bounding box center [577, 509] width 132 height 22
drag, startPoint x: 277, startPoint y: 494, endPoint x: 390, endPoint y: 495, distance: 113.0
click at [390, 495] on div "愛心優待票" at bounding box center [330, 501] width 131 height 39
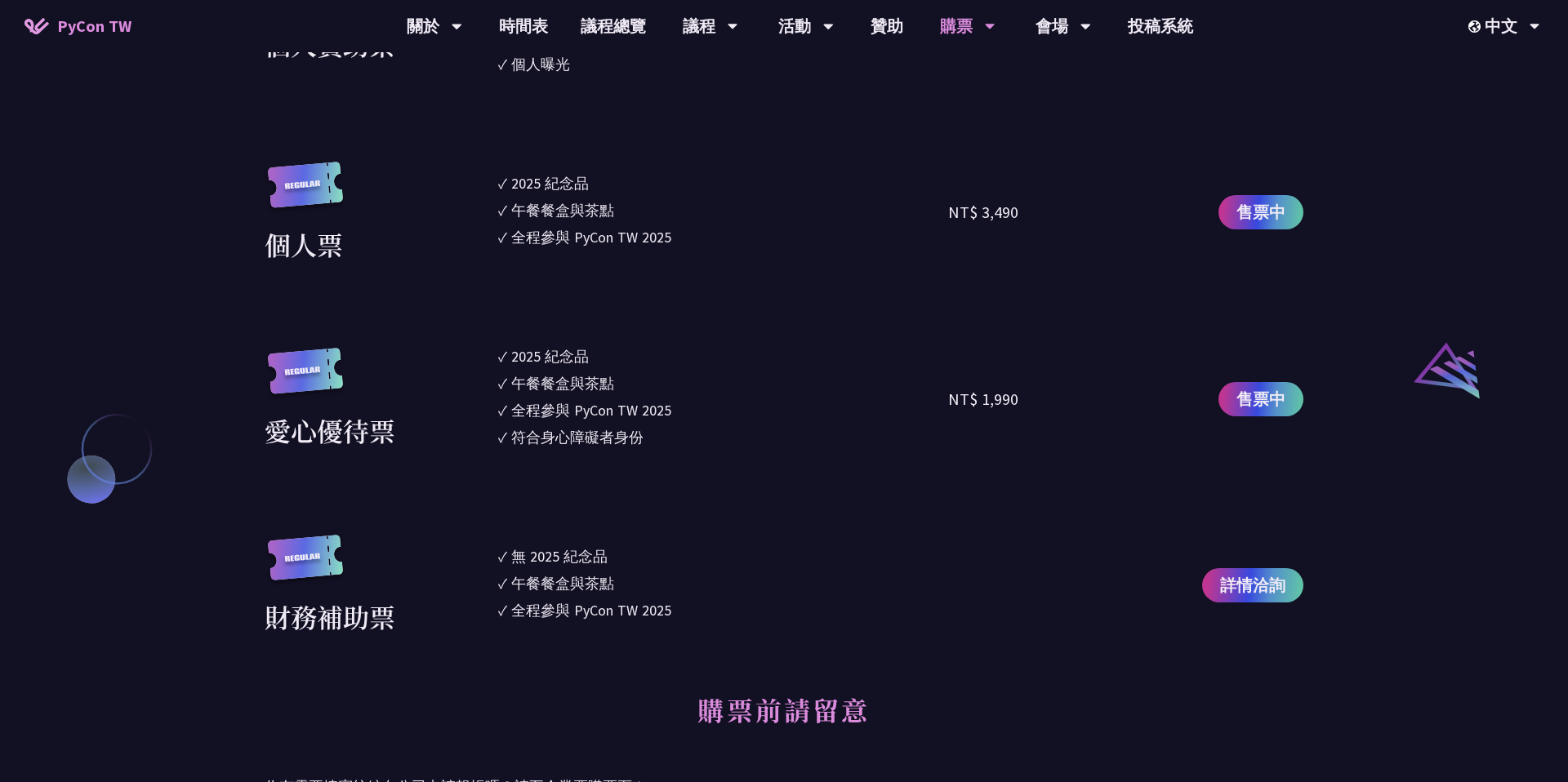
scroll to position [1625, 0]
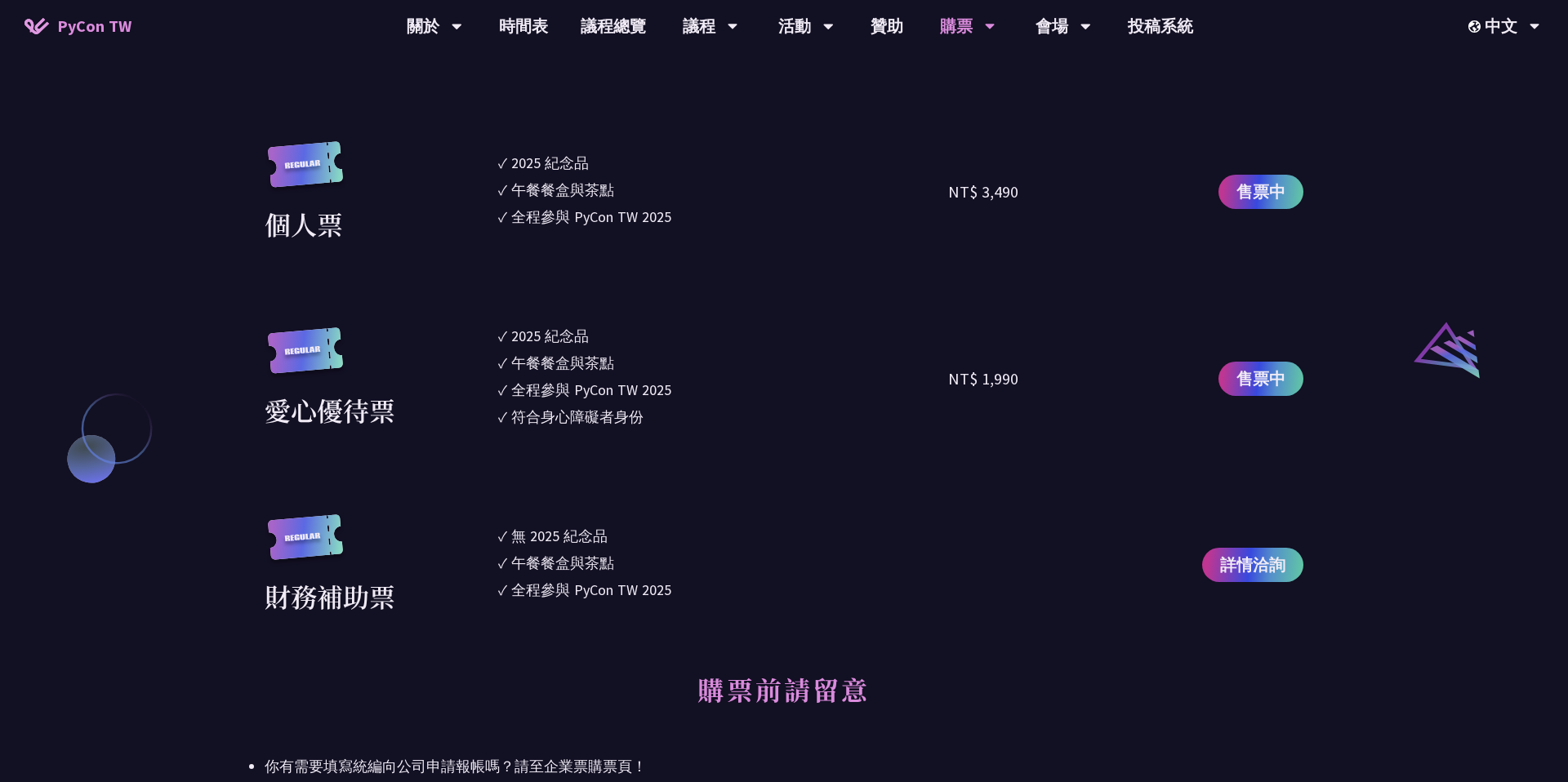
click at [379, 584] on div "財務補助票" at bounding box center [330, 595] width 131 height 39
click at [1253, 558] on span "詳情洽詢" at bounding box center [1252, 565] width 65 height 25
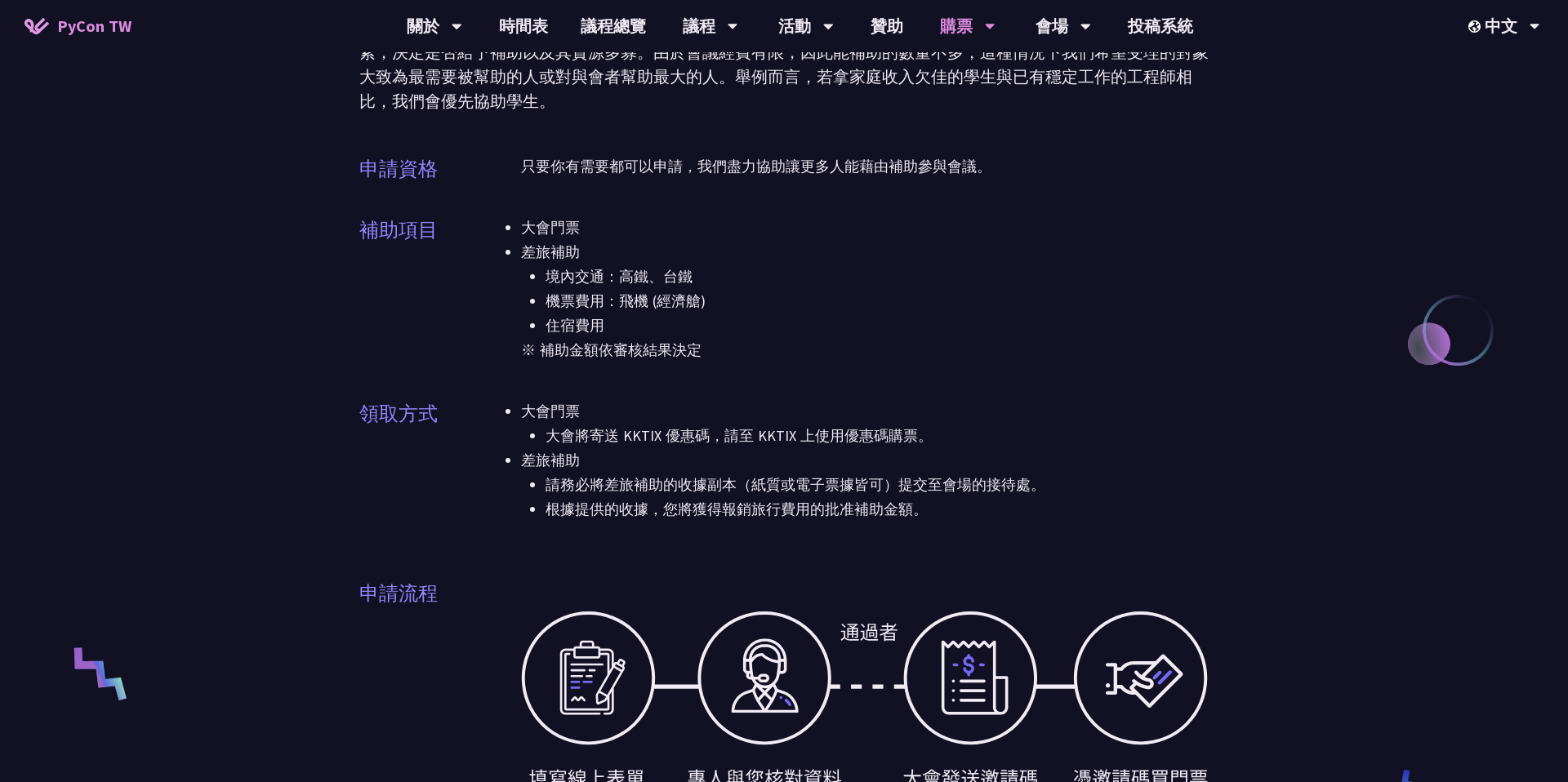
scroll to position [169, 0]
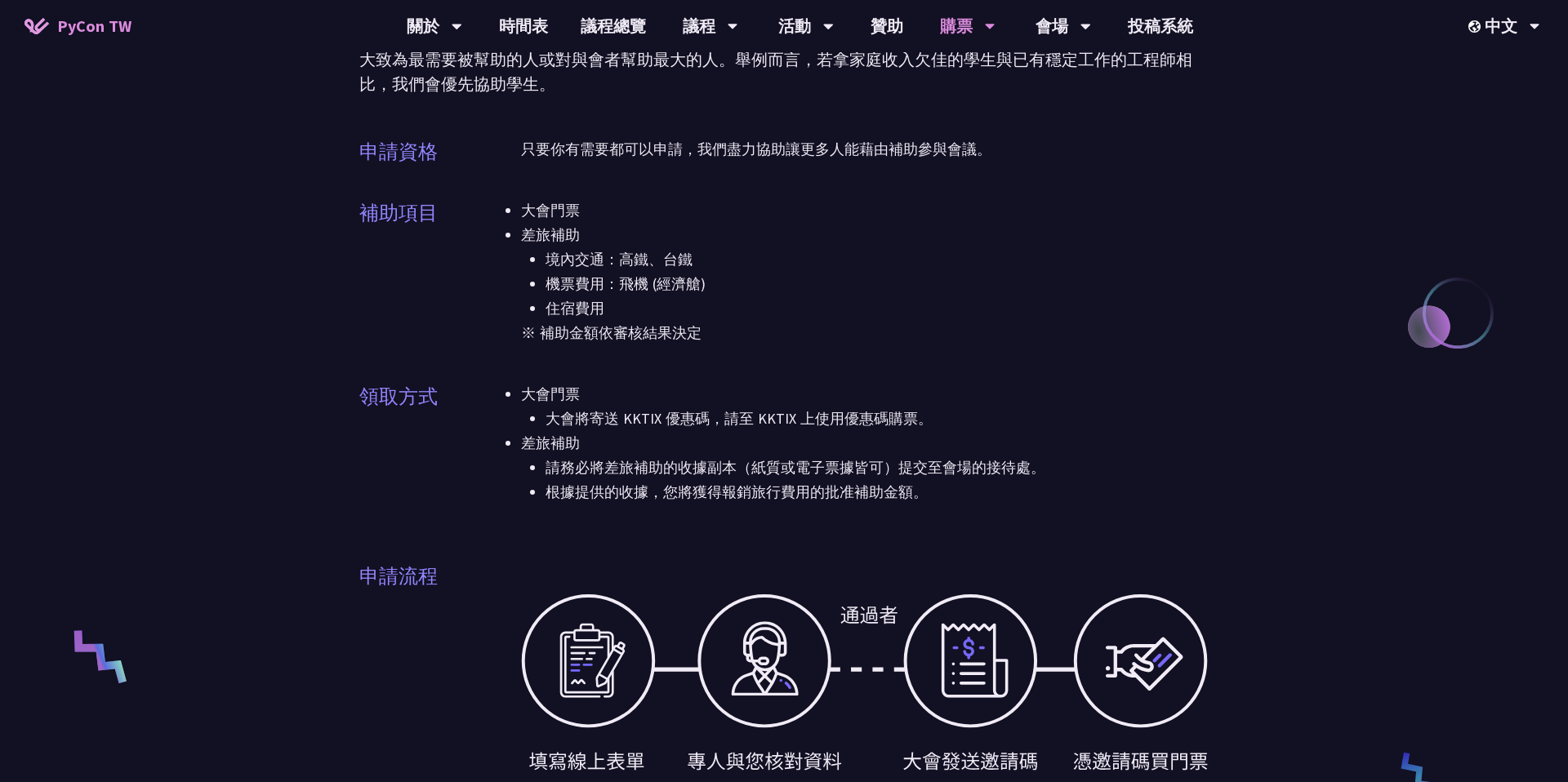
drag, startPoint x: 673, startPoint y: 466, endPoint x: 875, endPoint y: 510, distance: 206.7
click at [875, 510] on div "大會門票 大會將寄送 KKTIX 優惠碼，請至 KKTIX 上使用優惠碼購票。 差旅補助 請務必將差旅補助的收據副本（紙質或電子票據皆可）提交至會場的接待處。…" at bounding box center [864, 453] width 688 height 143
drag, startPoint x: 875, startPoint y: 510, endPoint x: 901, endPoint y: 359, distance: 153.2
click at [901, 359] on div "申請資格 只要你有需要都可以申請，我們盡力協助讓更多人能藉由補助參與會議。 補助項目 大會門票 差旅補助 境內交通：高鐵、台鐵 機票費用：飛機 (經濟艙) 住…" at bounding box center [784, 706] width 849 height 1138
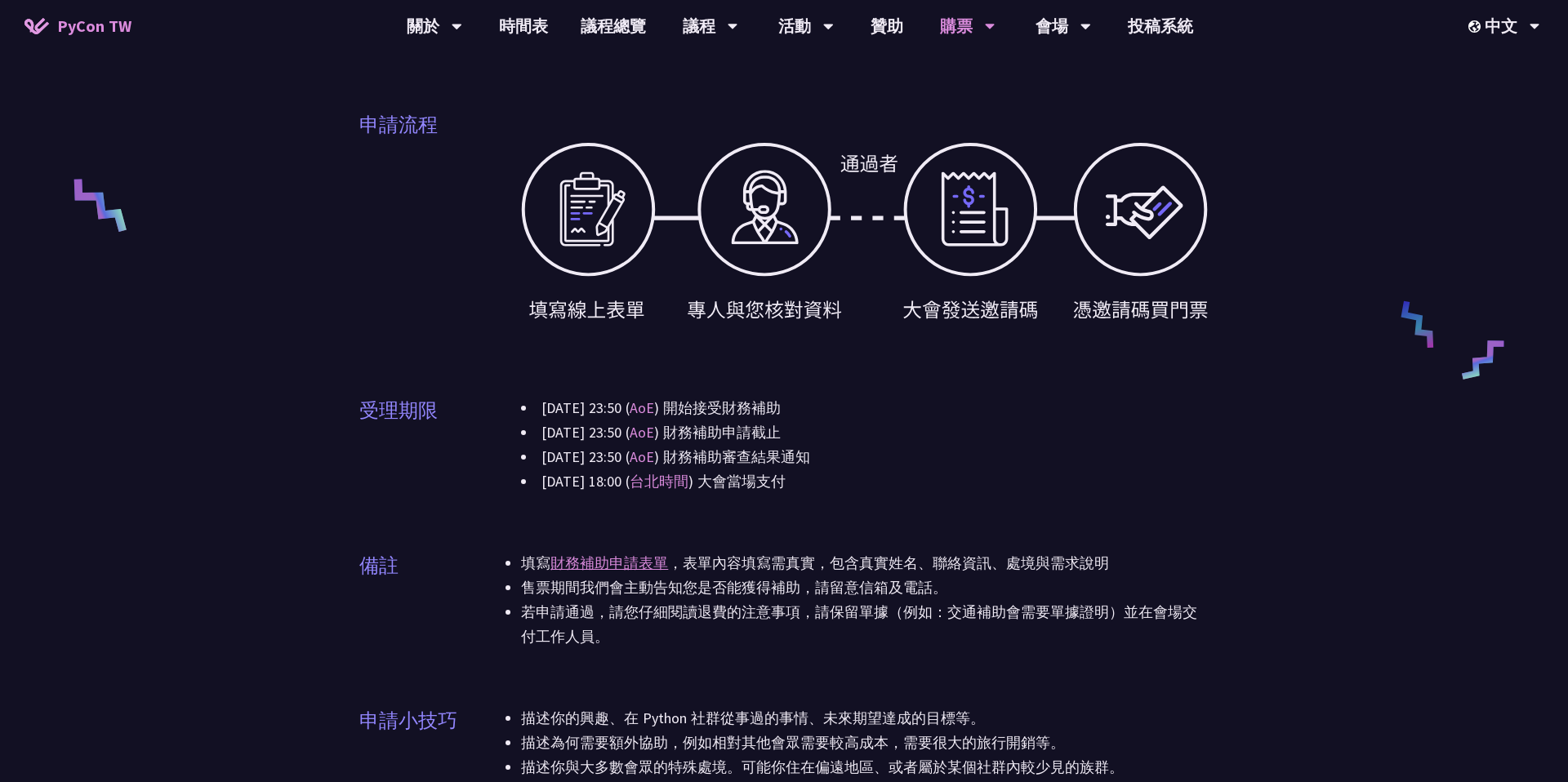
scroll to position [624, 0]
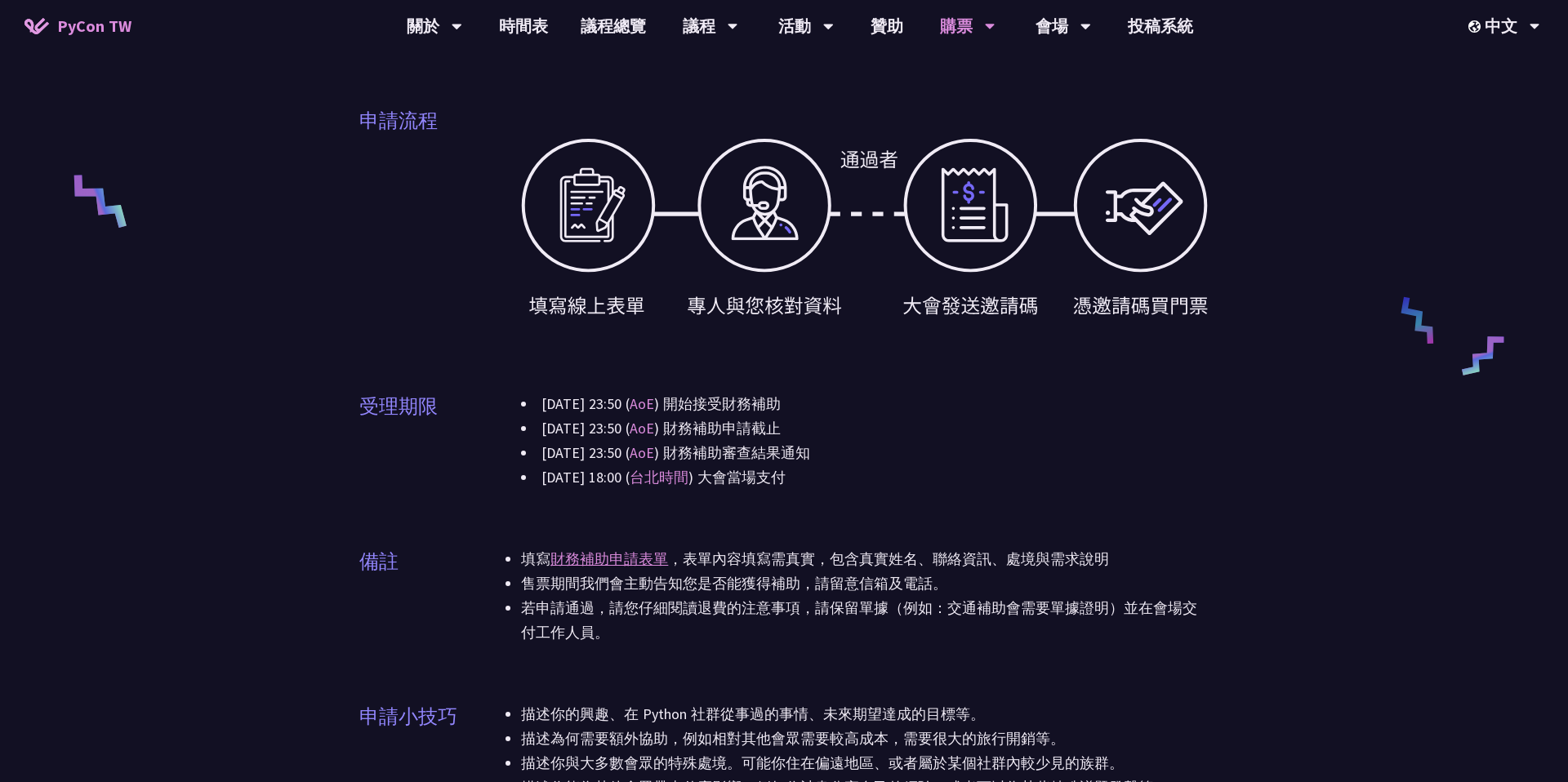
click at [743, 563] on li "填寫 財務補助申請表單 ，表單內容填寫需真實，包含真實姓名、聯絡資訊、處境與需求說明" at bounding box center [864, 559] width 688 height 25
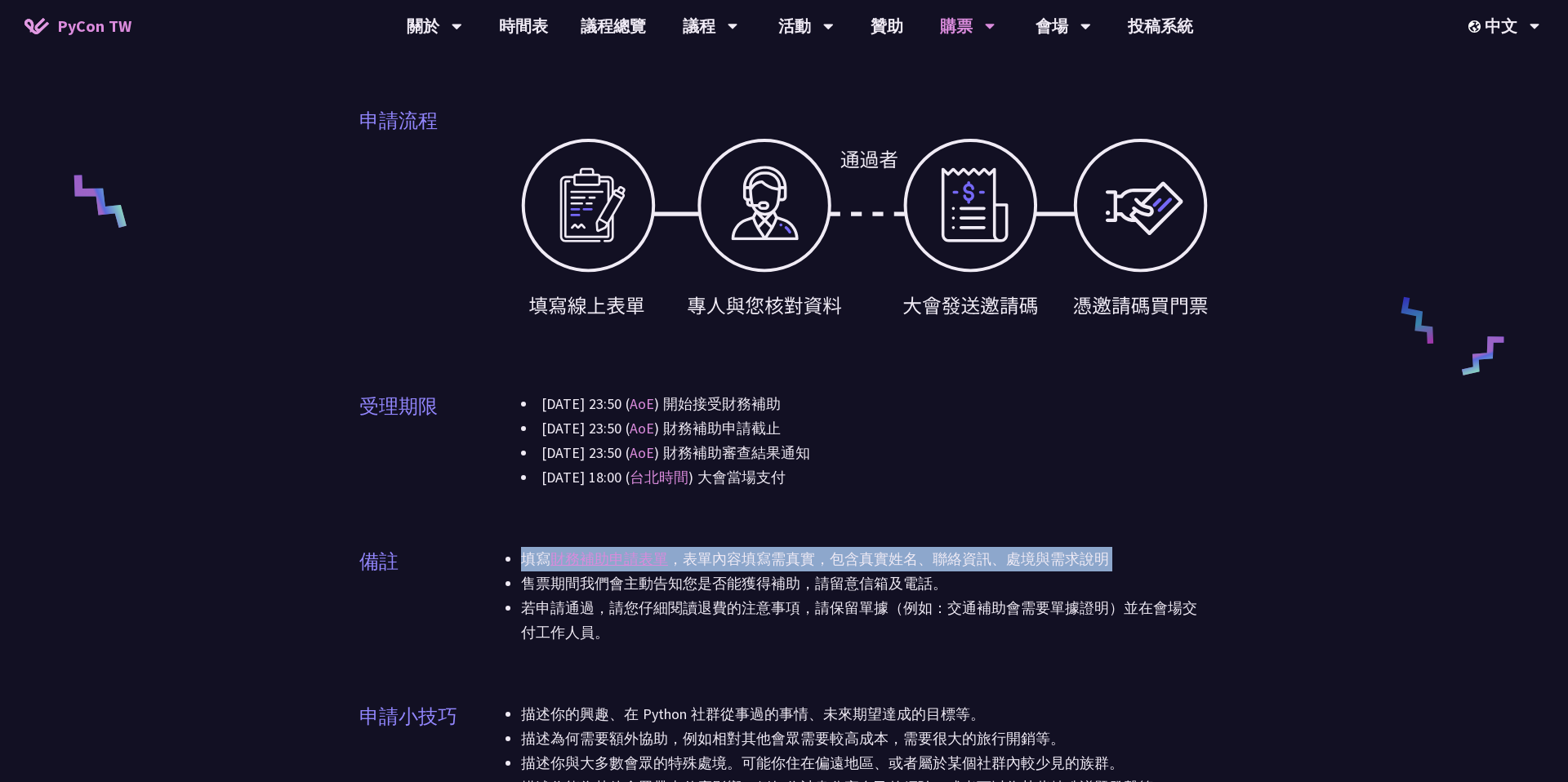
click at [743, 563] on li "填寫 財務補助申請表單 ，表單內容填寫需真實，包含真實姓名、聯絡資訊、處境與需求說明" at bounding box center [864, 559] width 688 height 25
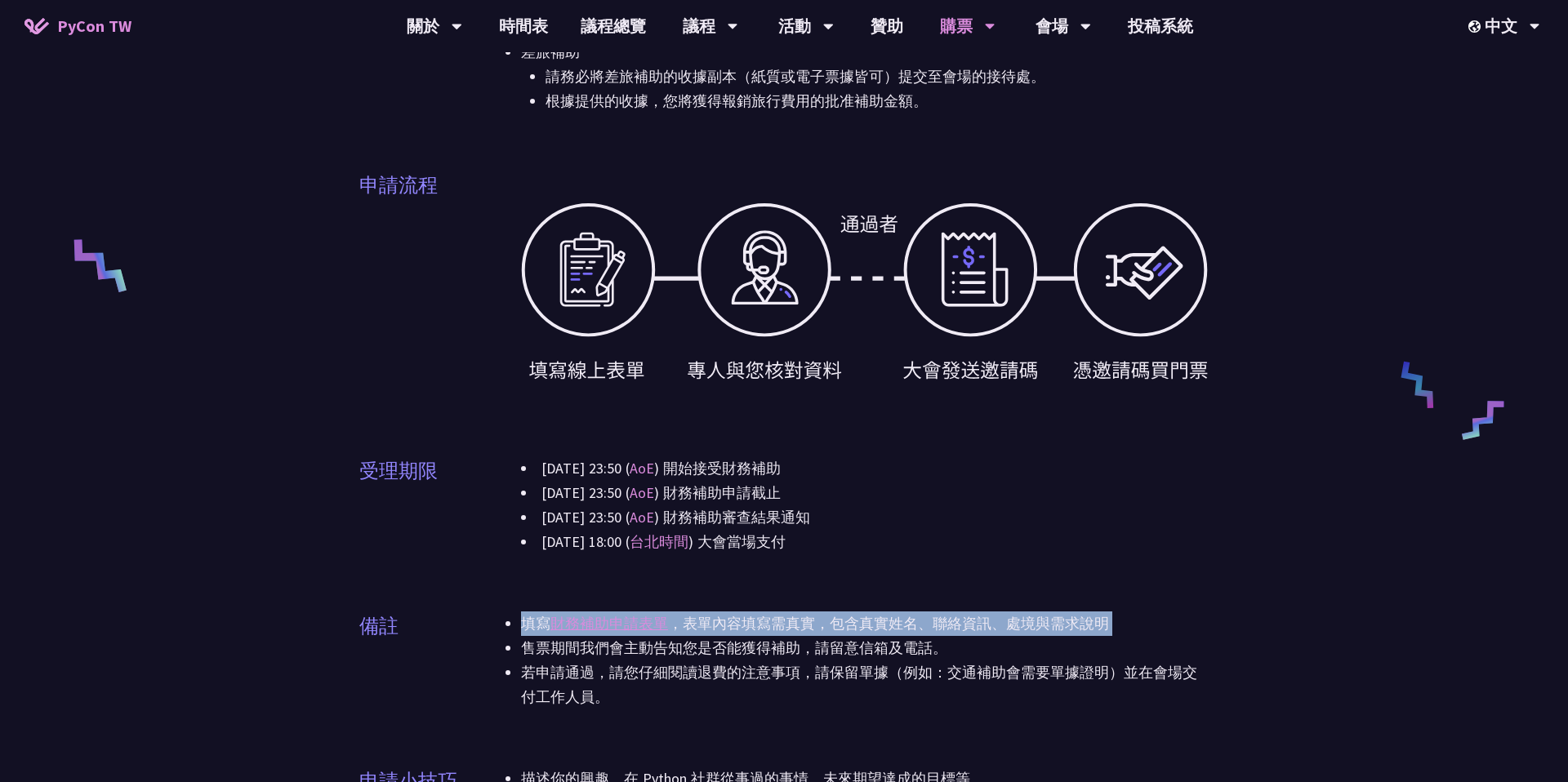
scroll to position [559, 0]
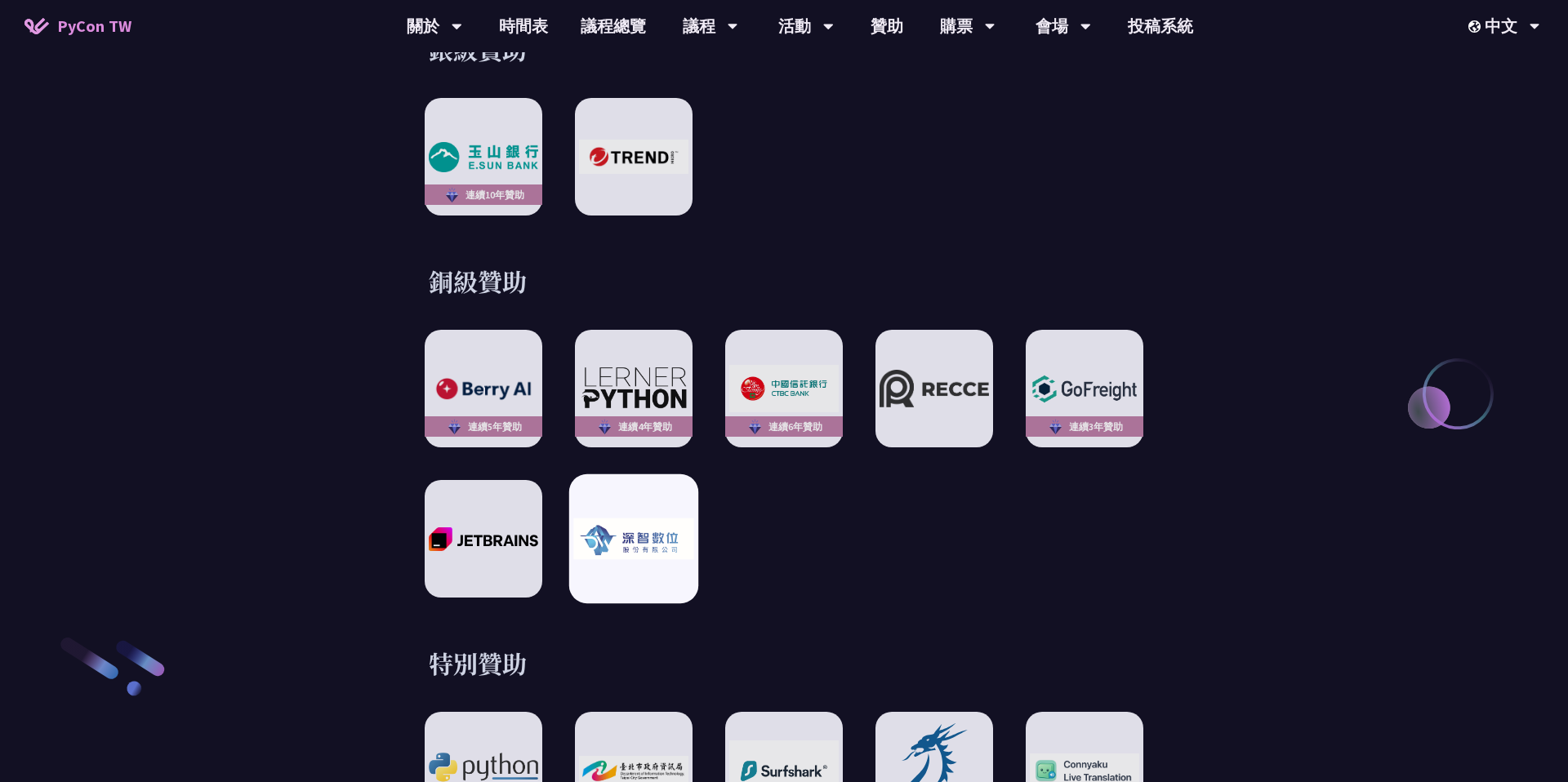
scroll to position [2200, 0]
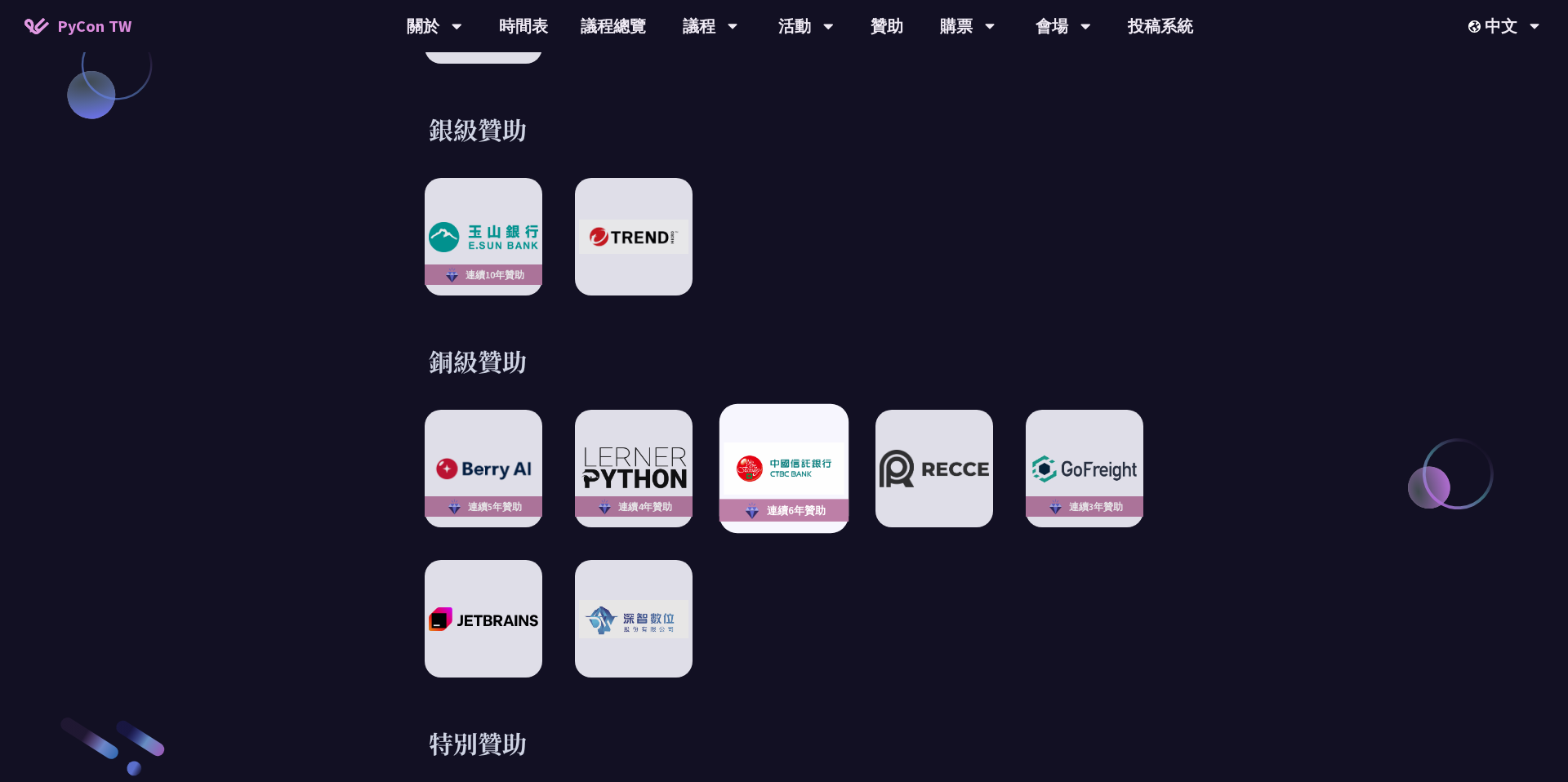
click at [806, 465] on img at bounding box center [783, 468] width 120 height 52
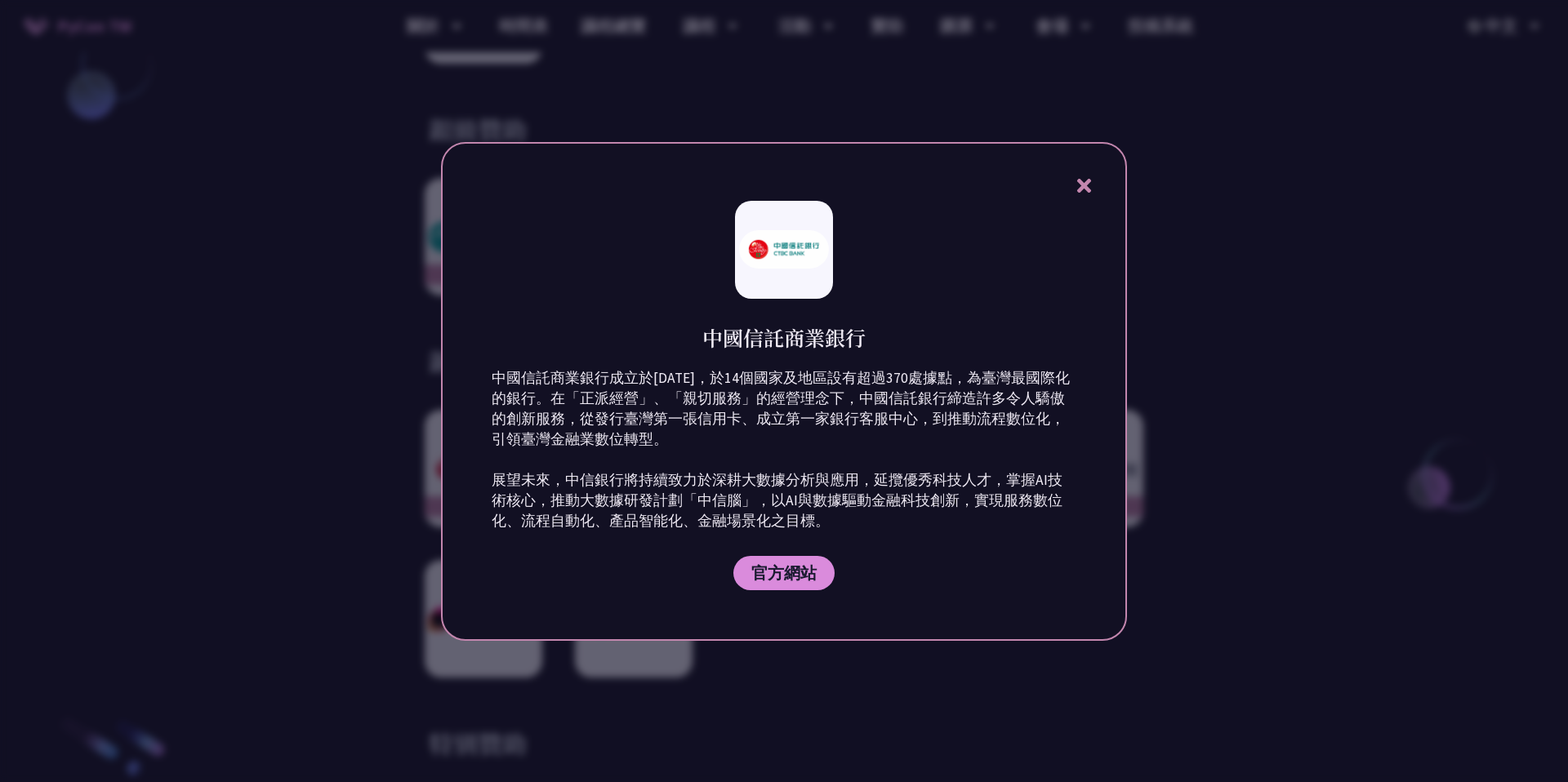
click at [1093, 179] on icon at bounding box center [1084, 186] width 21 height 21
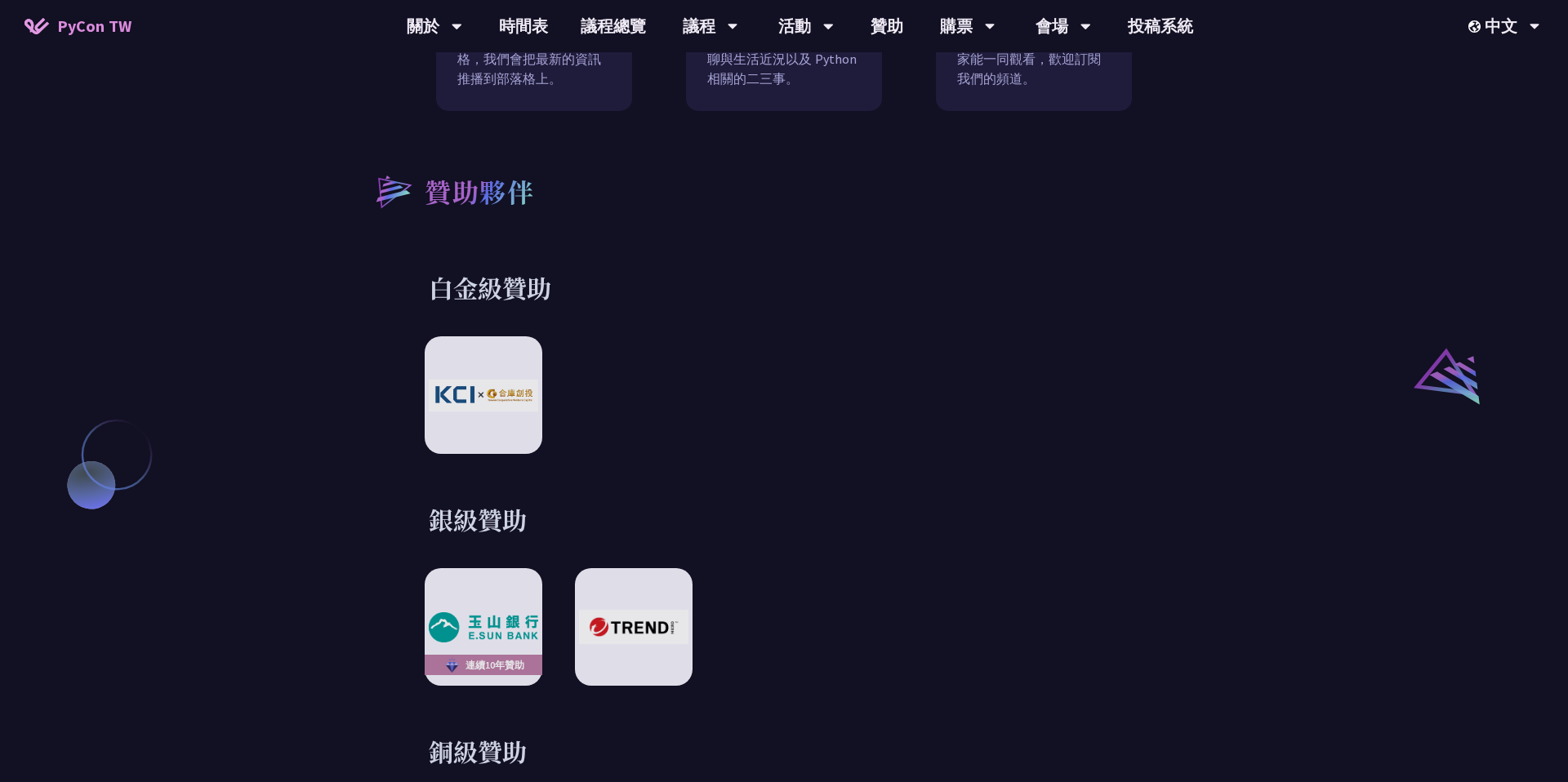
scroll to position [1813, 0]
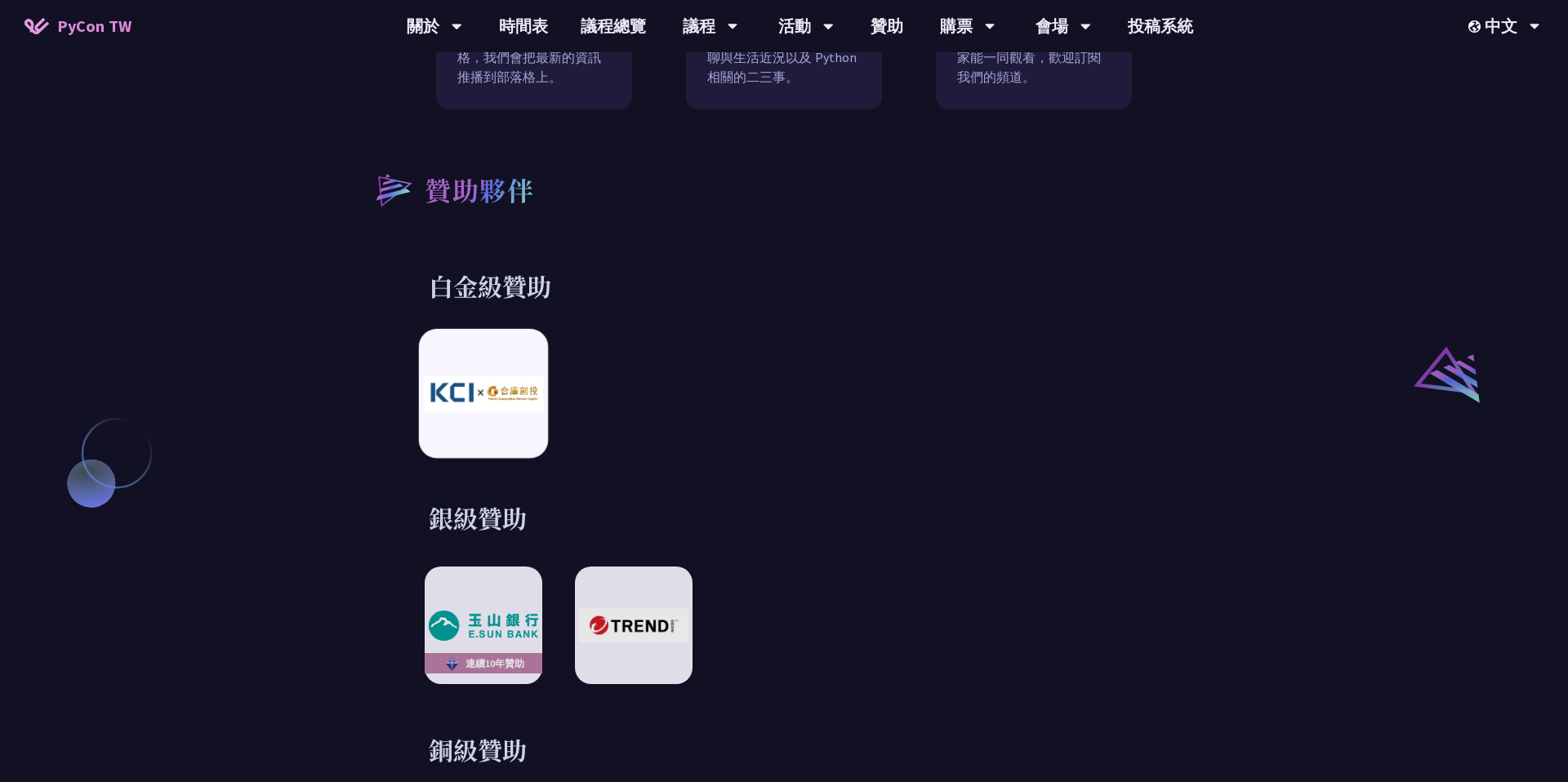
click at [486, 386] on img at bounding box center [482, 393] width 120 height 35
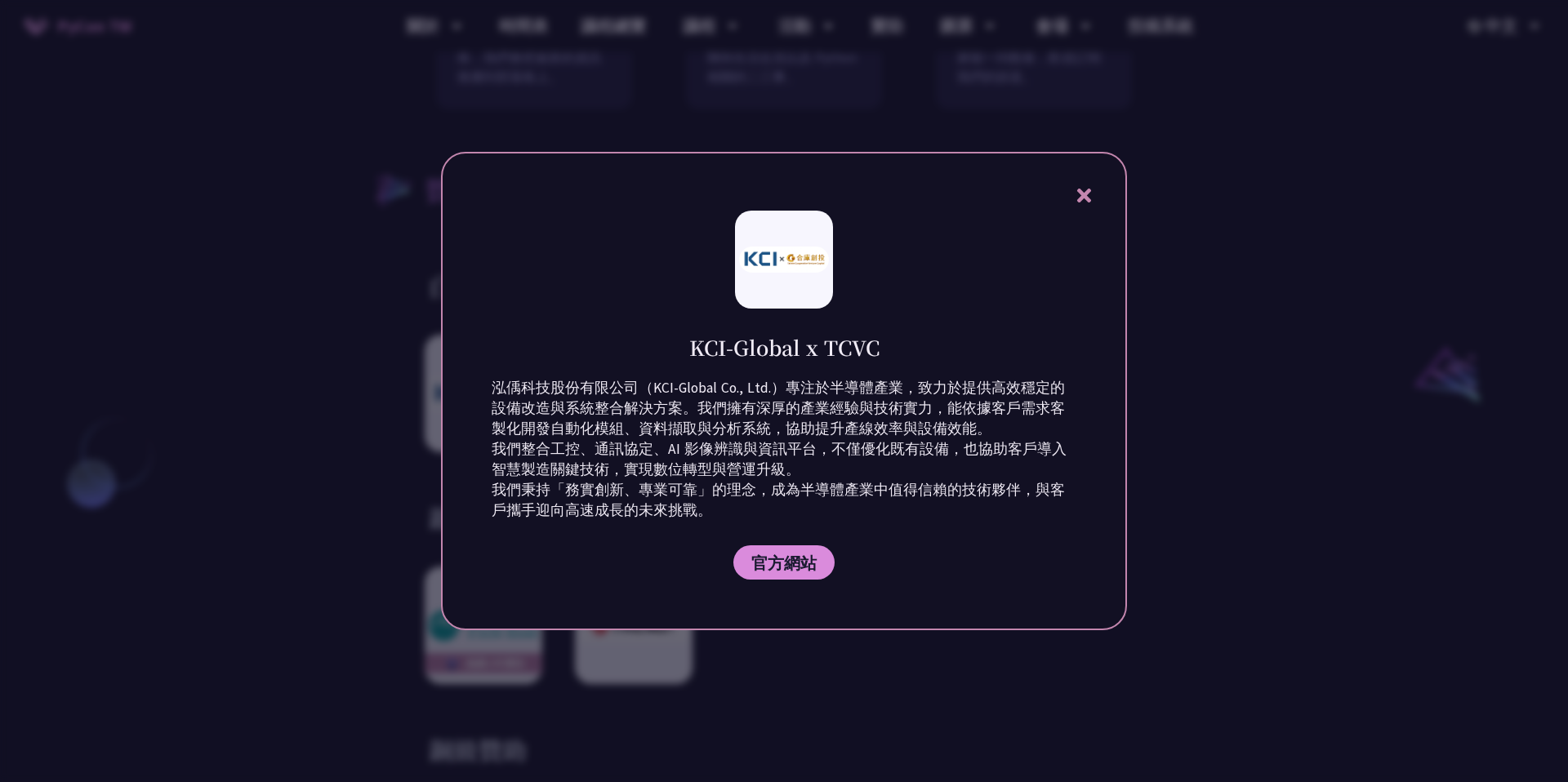
click at [1090, 189] on icon at bounding box center [1084, 196] width 21 height 21
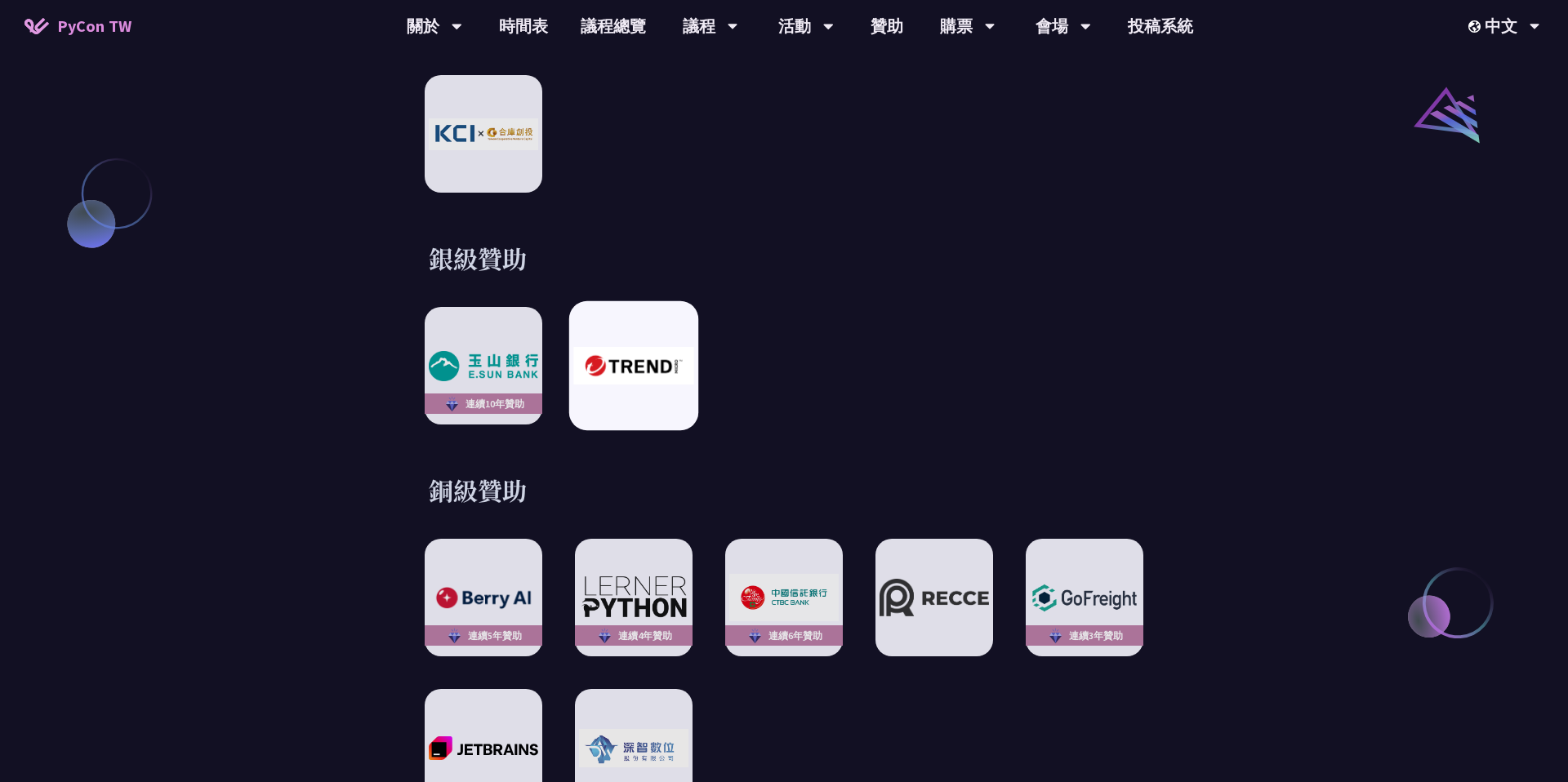
scroll to position [2091, 0]
